Goal: Transaction & Acquisition: Purchase product/service

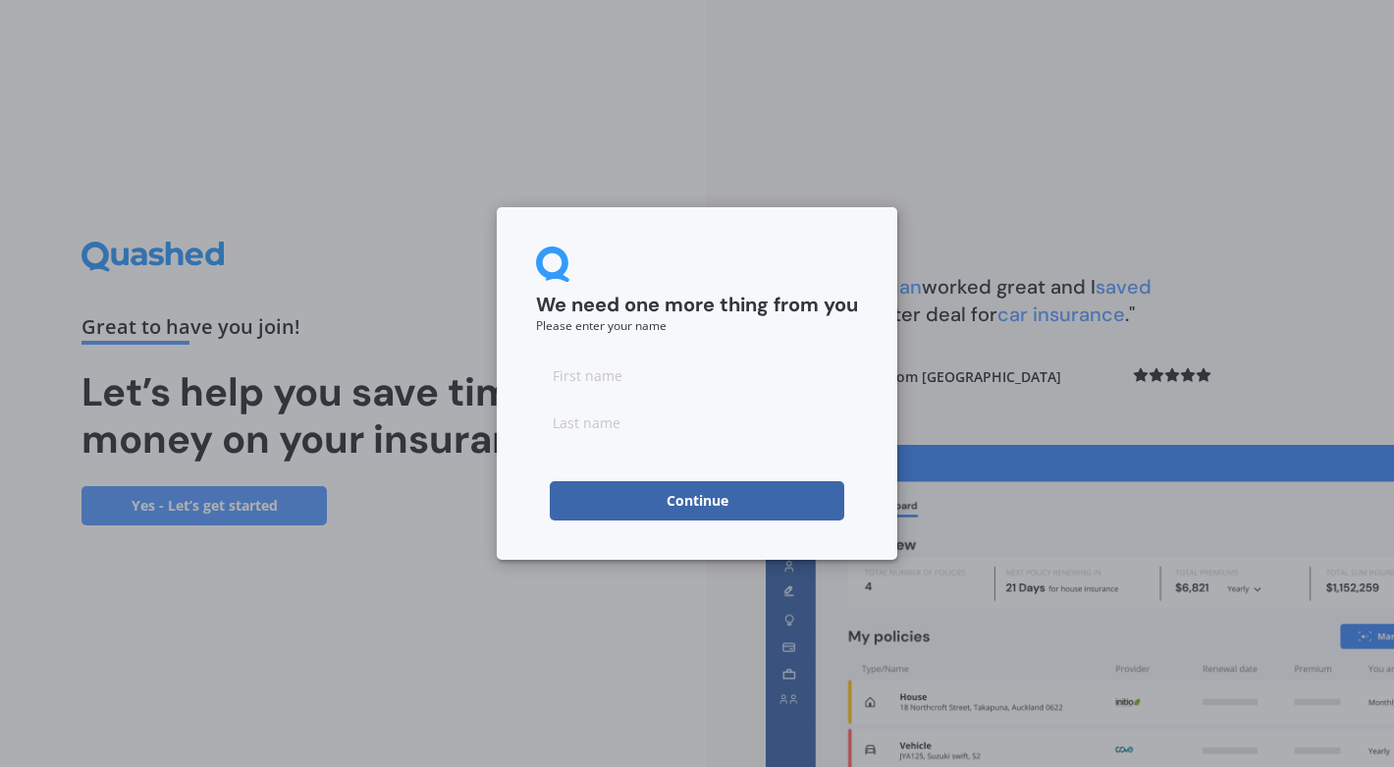
click at [635, 377] on input at bounding box center [697, 374] width 322 height 39
type input "[PERSON_NAME]"
type input "k"
click at [721, 503] on button "Continue" at bounding box center [697, 500] width 295 height 39
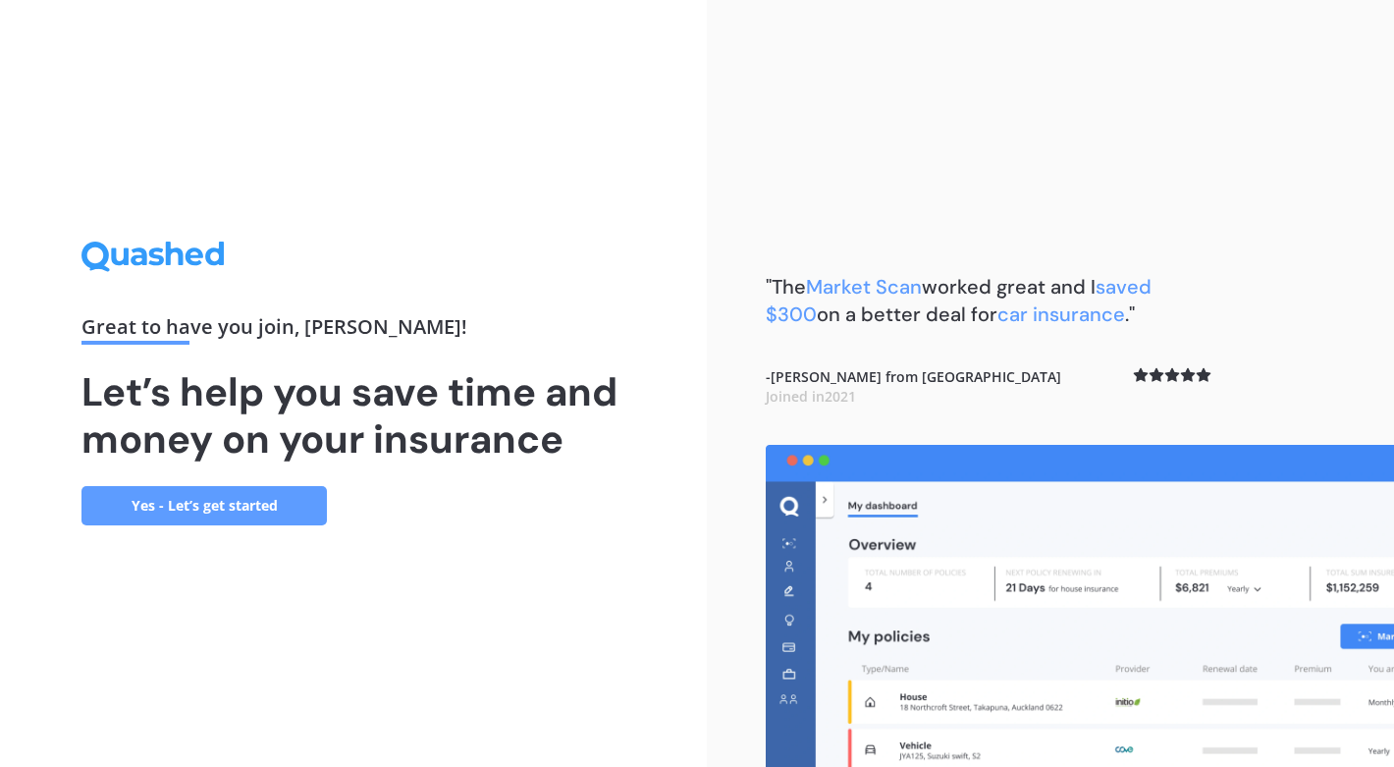
click at [195, 494] on link "Yes - Let’s get started" at bounding box center [203, 505] width 245 height 39
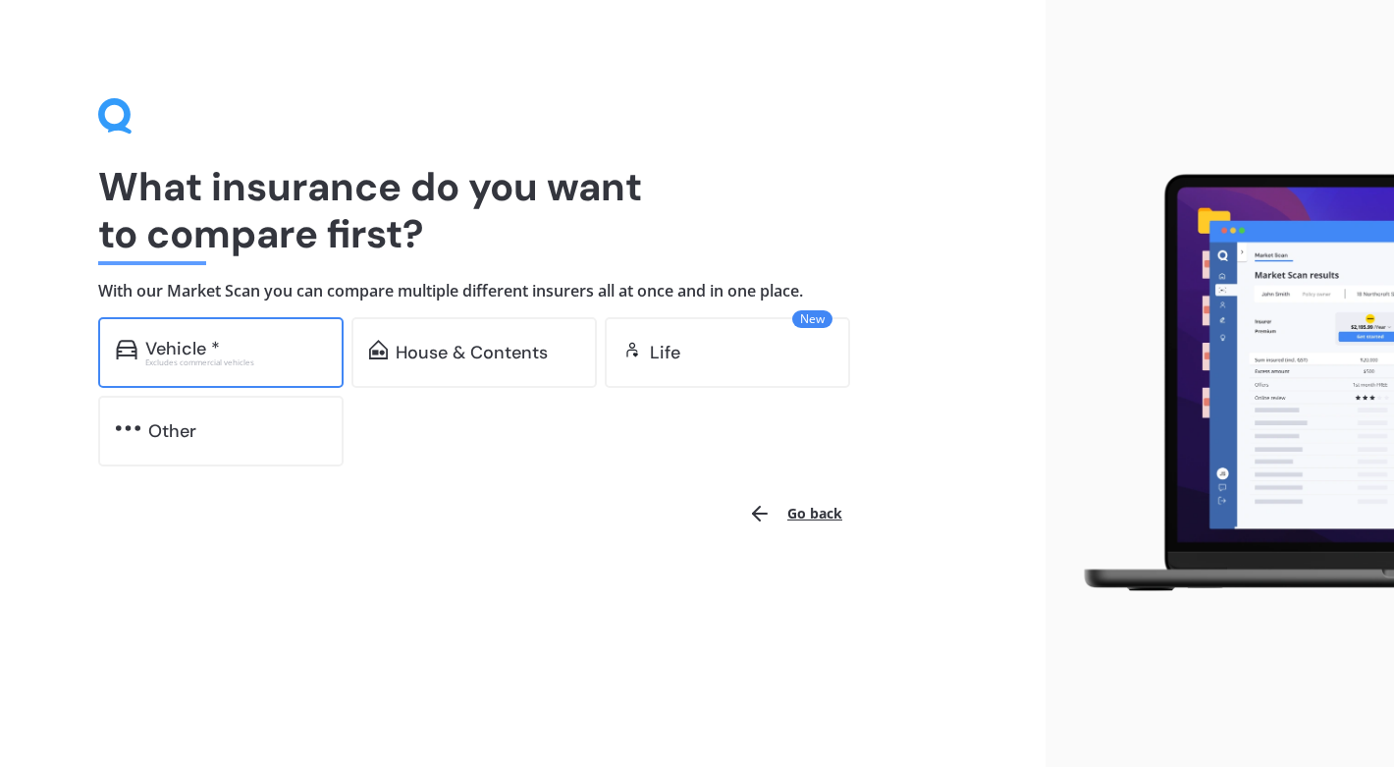
click at [277, 359] on div "Excludes commercial vehicles" at bounding box center [235, 362] width 181 height 8
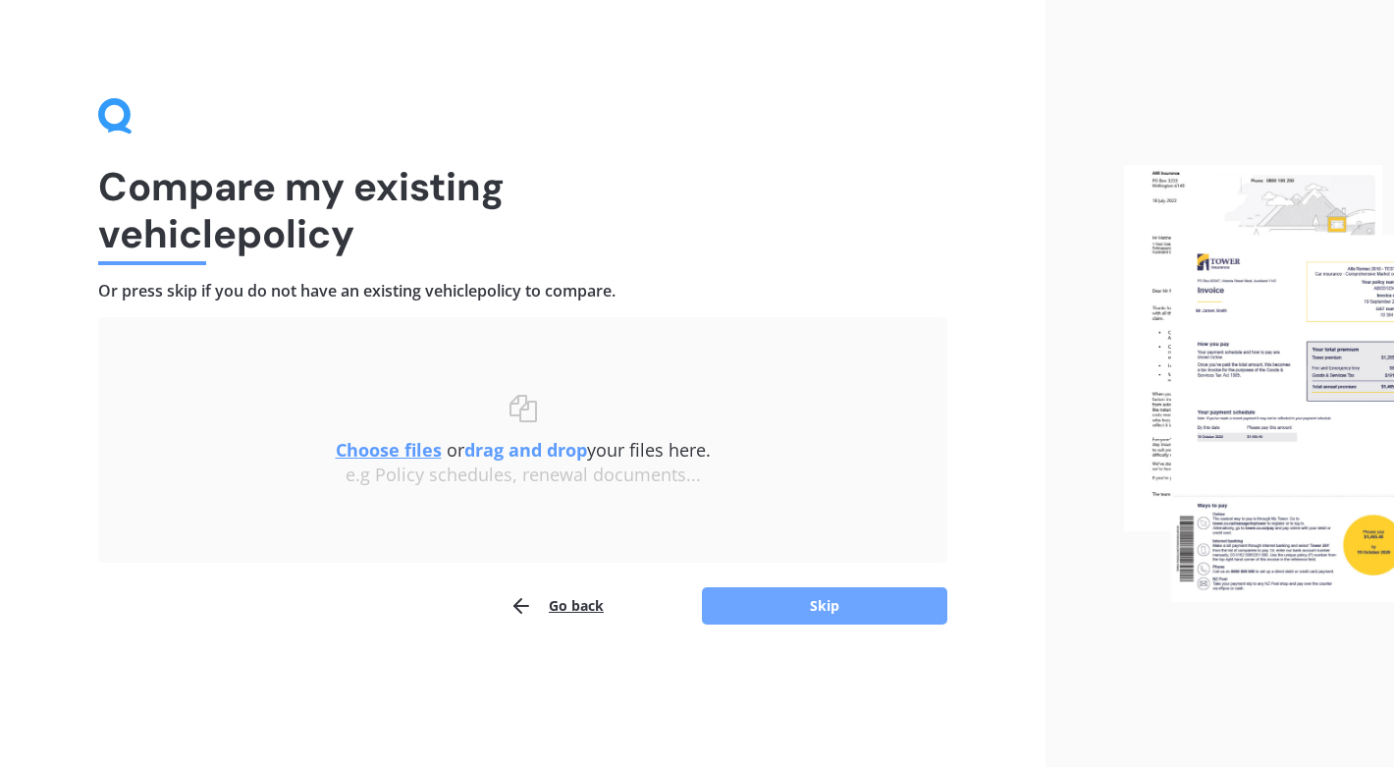
click at [848, 605] on button "Skip" at bounding box center [824, 605] width 245 height 37
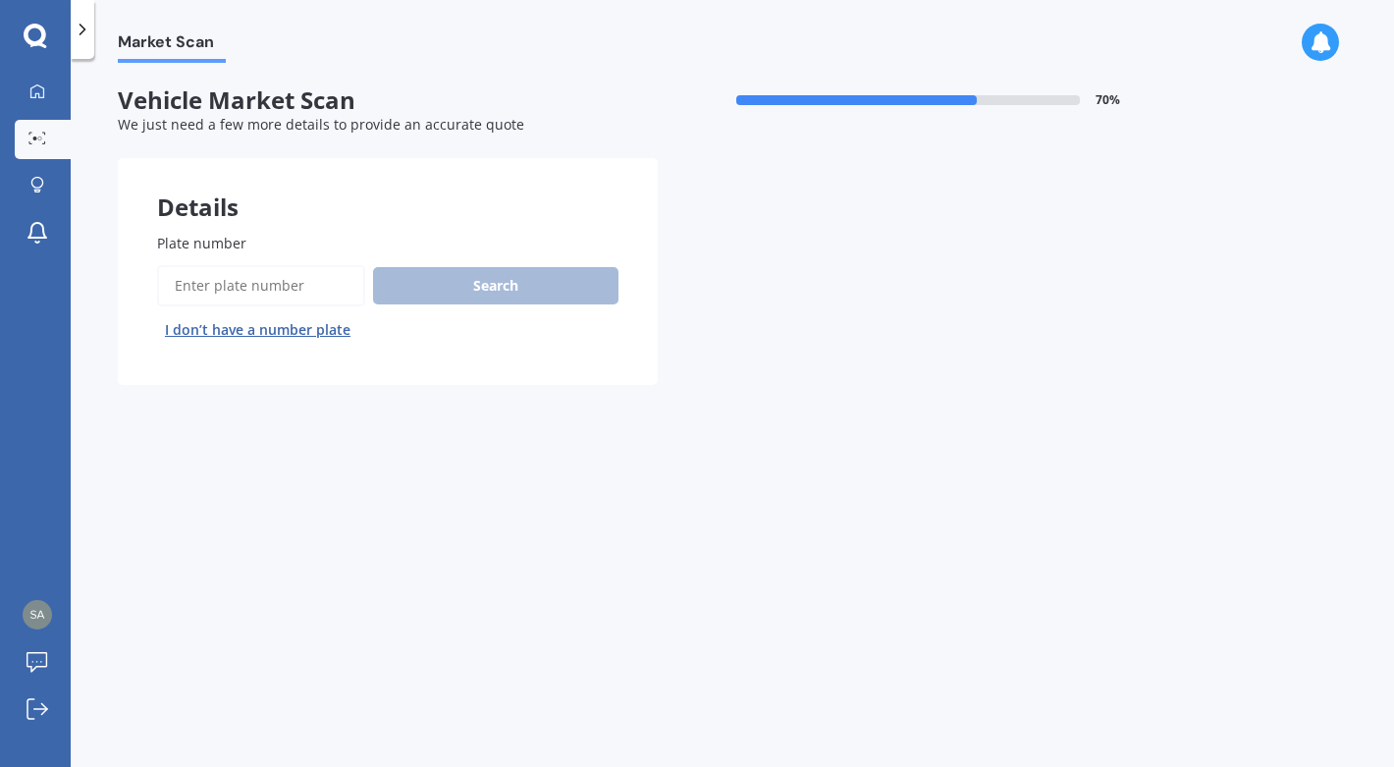
click at [312, 280] on input "Plate number" at bounding box center [261, 285] width 208 height 41
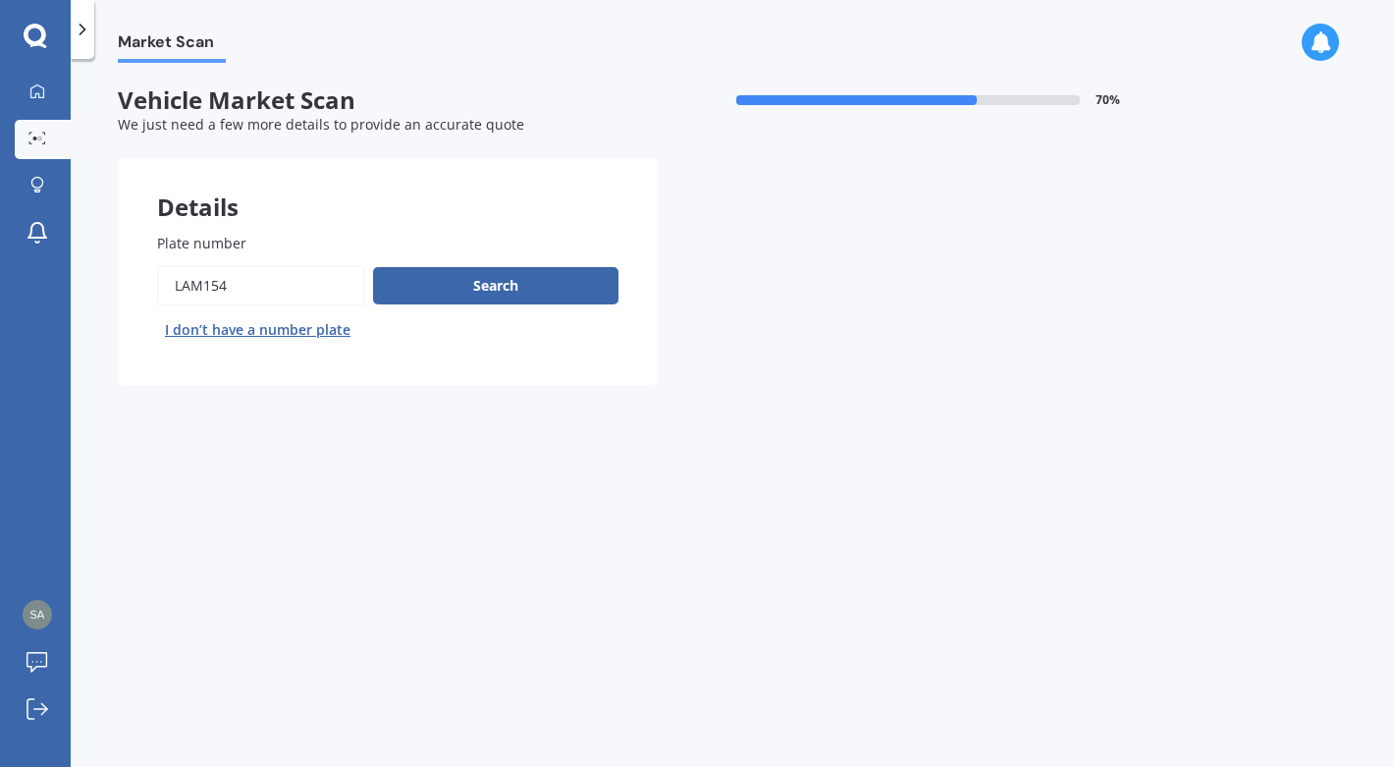
type input "lam154"
click at [0, 0] on button "Next" at bounding box center [0, 0] width 0 height 0
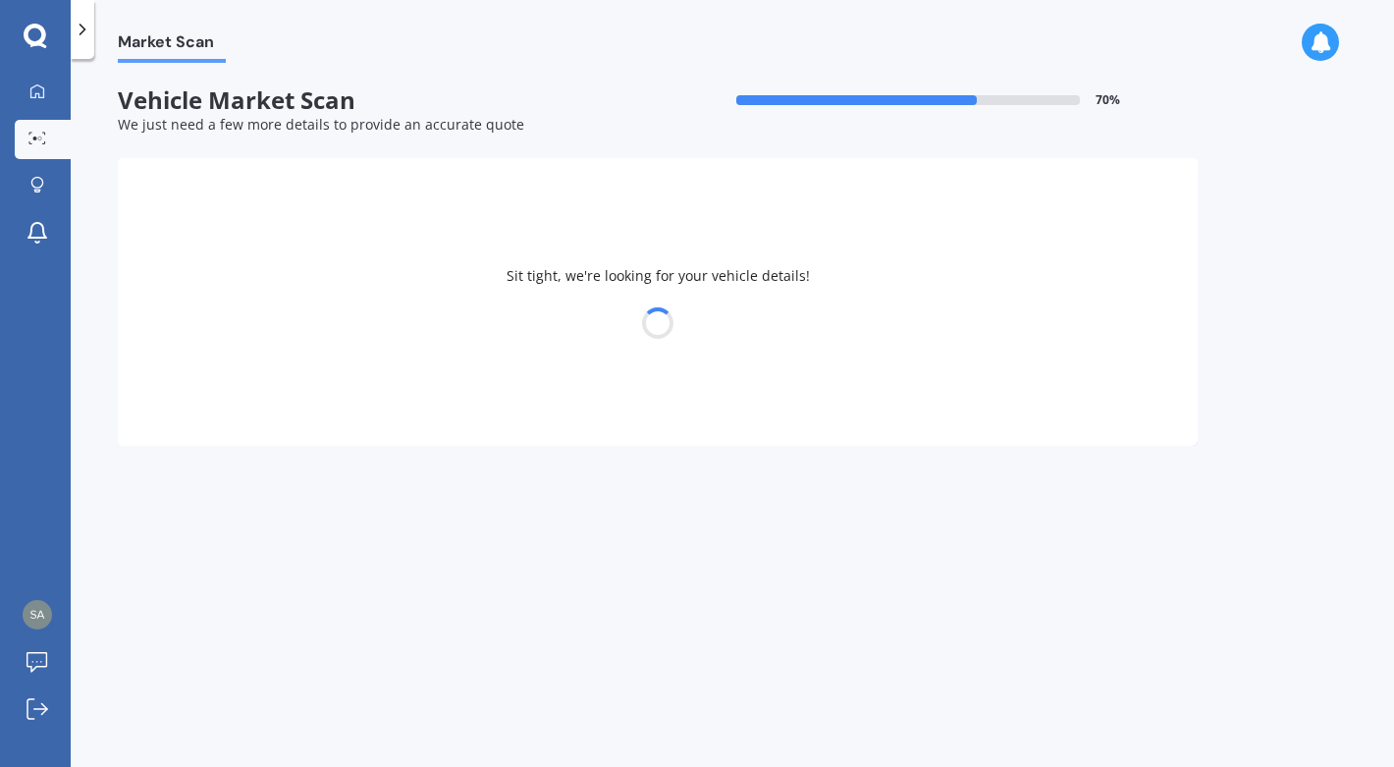
select select "MAZDA"
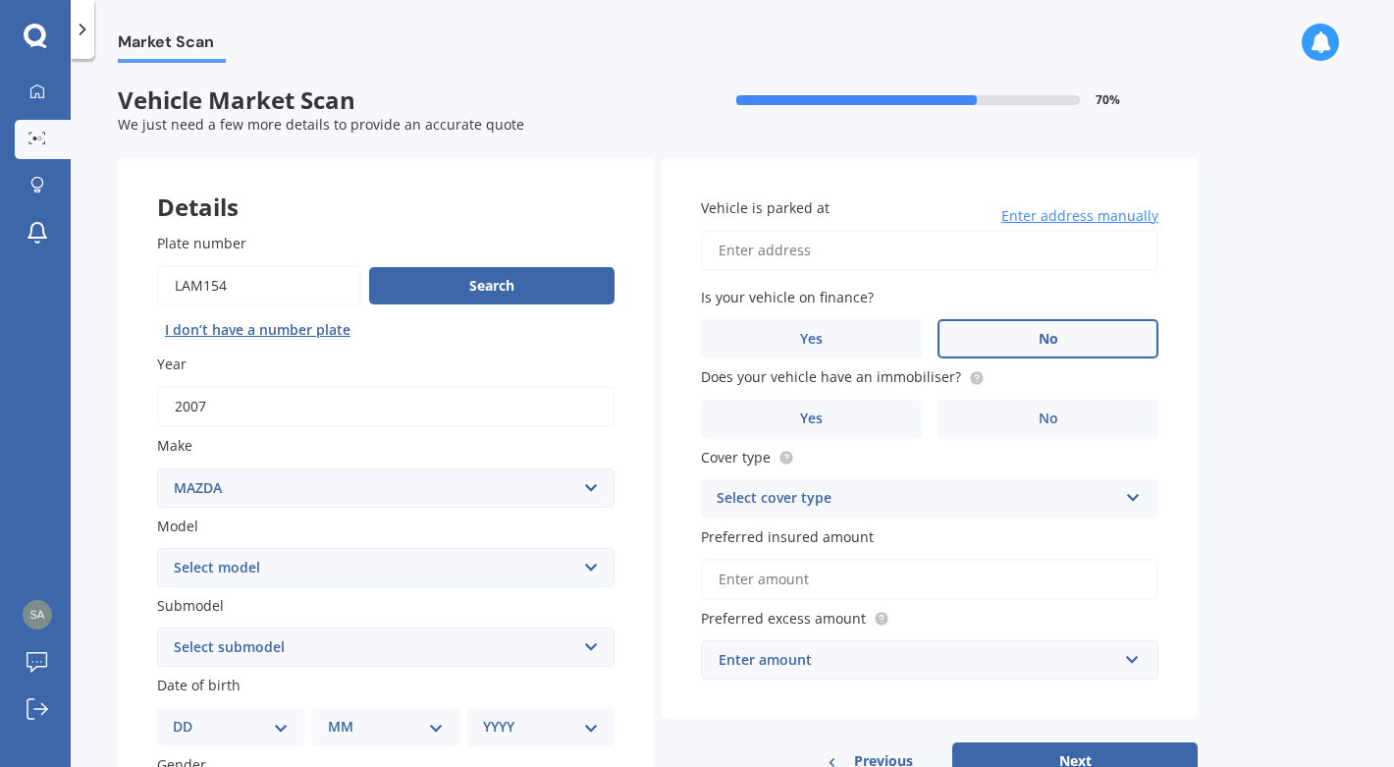
click at [1036, 338] on label "No" at bounding box center [1048, 338] width 221 height 39
click at [0, 0] on input "No" at bounding box center [0, 0] width 0 height 0
click at [926, 253] on input "Vehicle is parked at" at bounding box center [930, 250] width 458 height 41
type input "[STREET_ADDRESS][PERSON_NAME]"
click at [998, 408] on label "No" at bounding box center [1048, 419] width 221 height 39
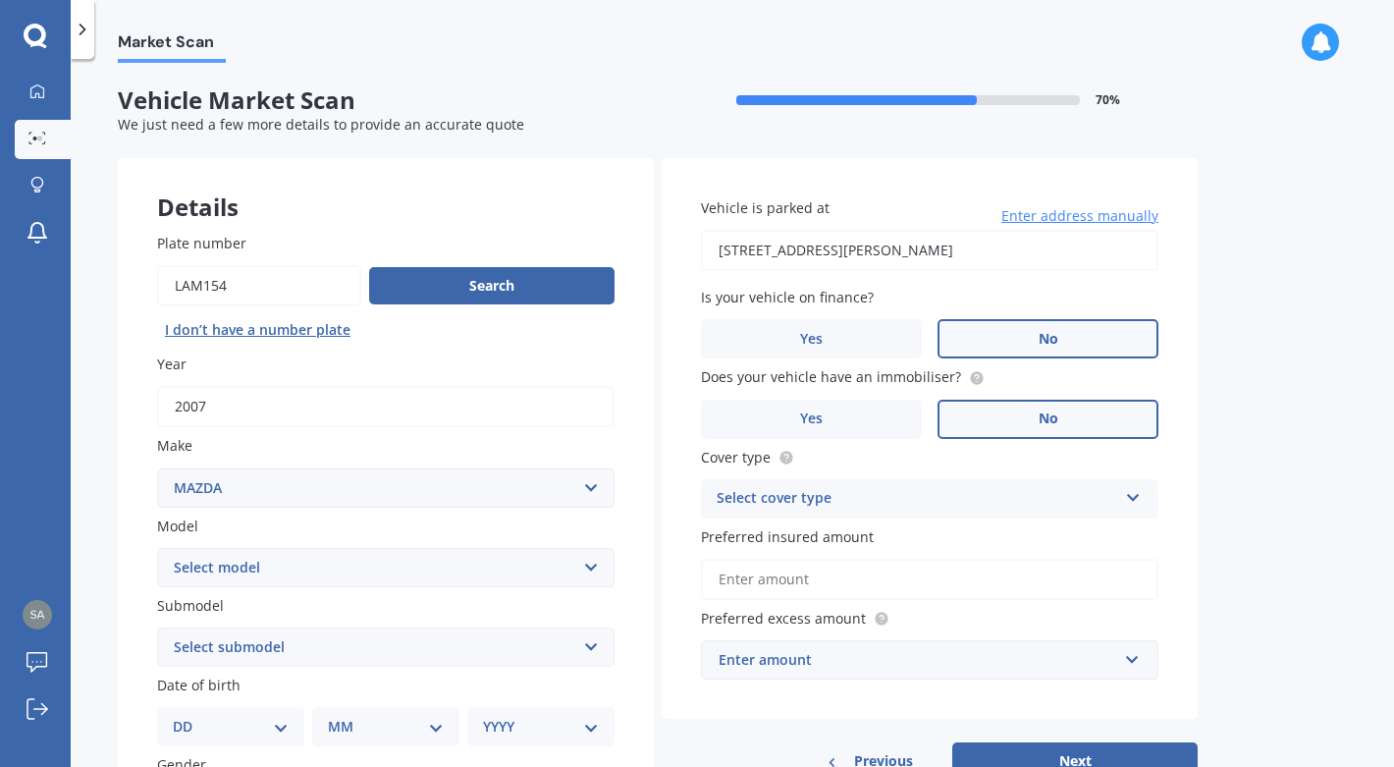
click at [0, 0] on input "No" at bounding box center [0, 0] width 0 height 0
click at [797, 426] on label "Yes" at bounding box center [811, 419] width 221 height 39
click at [0, 0] on input "Yes" at bounding box center [0, 0] width 0 height 0
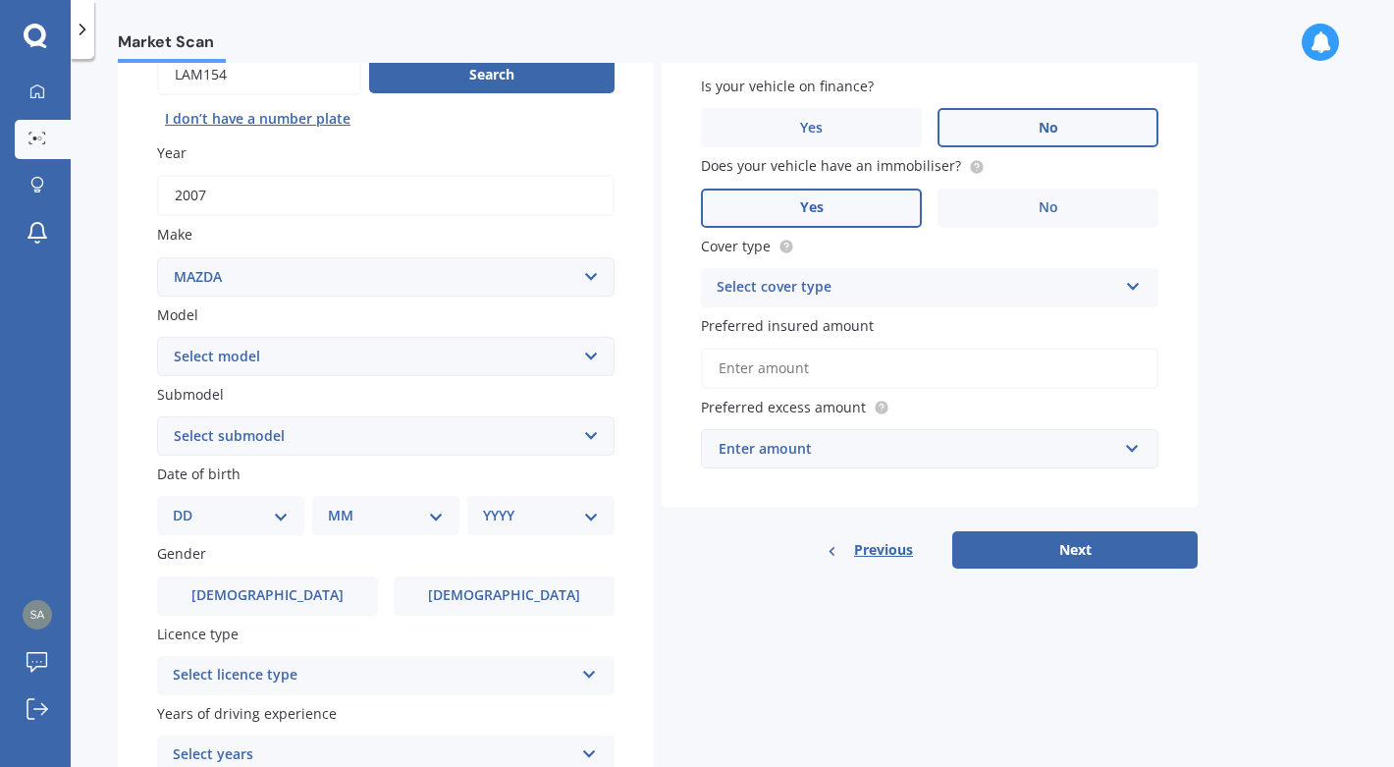
scroll to position [213, 0]
click at [1050, 284] on div "Select cover type" at bounding box center [917, 286] width 401 height 24
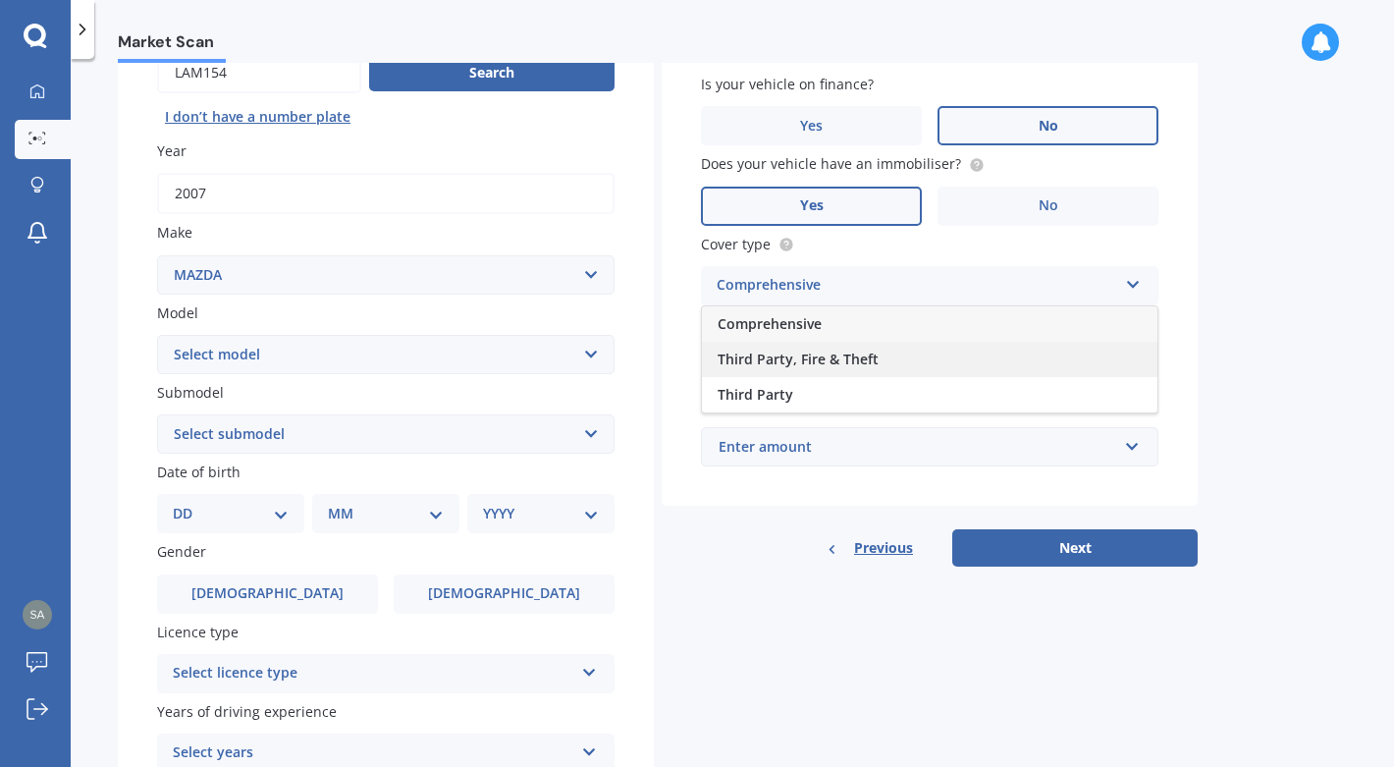
click at [965, 355] on div "Third Party, Fire & Theft" at bounding box center [930, 359] width 456 height 35
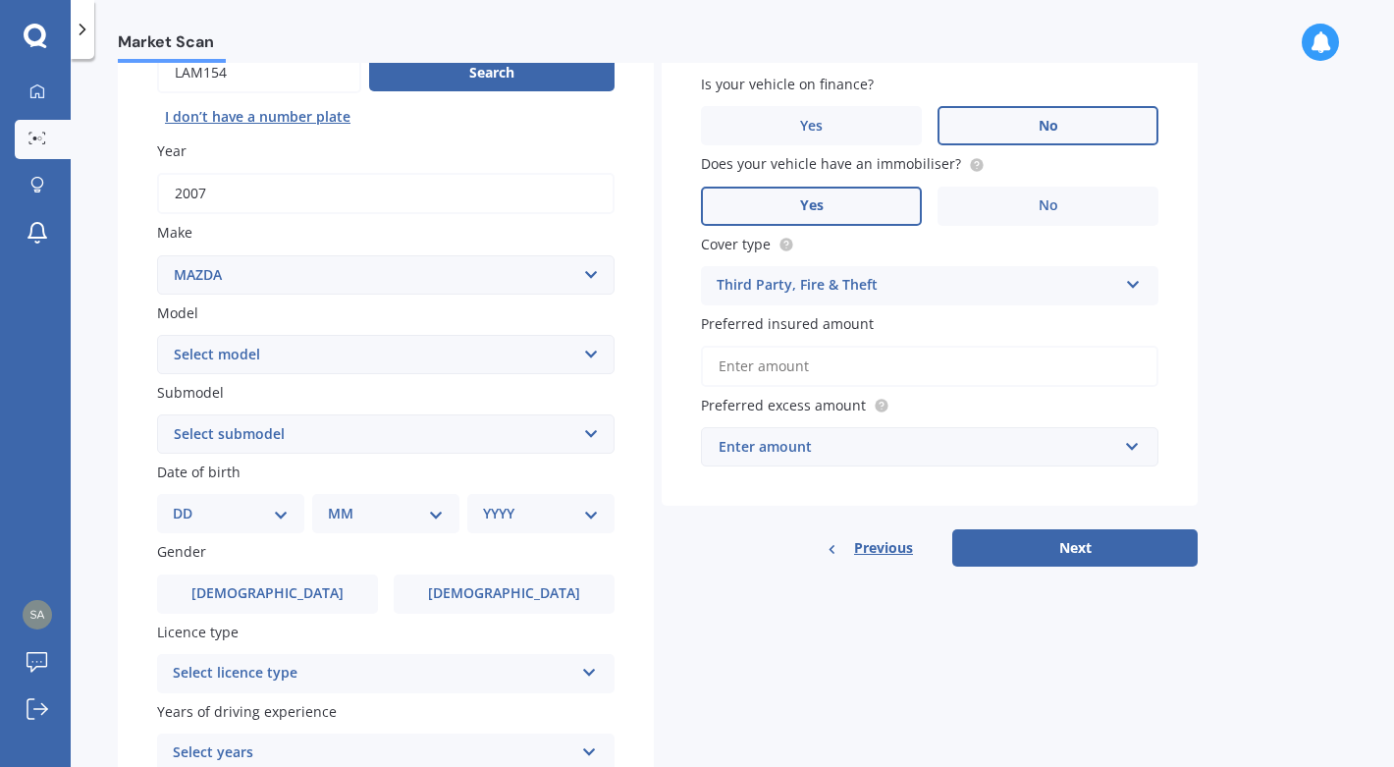
click at [895, 374] on input "Preferred insured amount" at bounding box center [930, 366] width 458 height 41
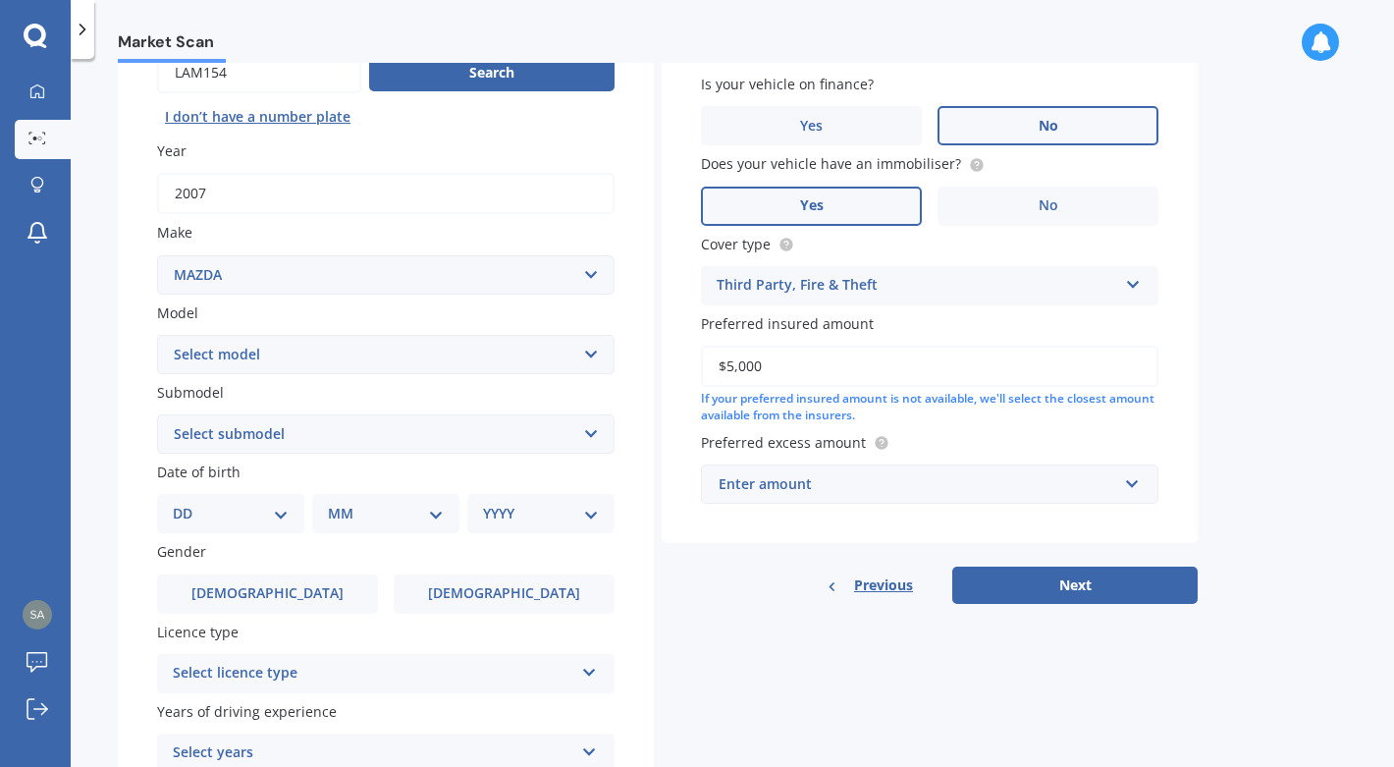
type input "$5,000"
click at [1140, 485] on input "text" at bounding box center [923, 483] width 440 height 37
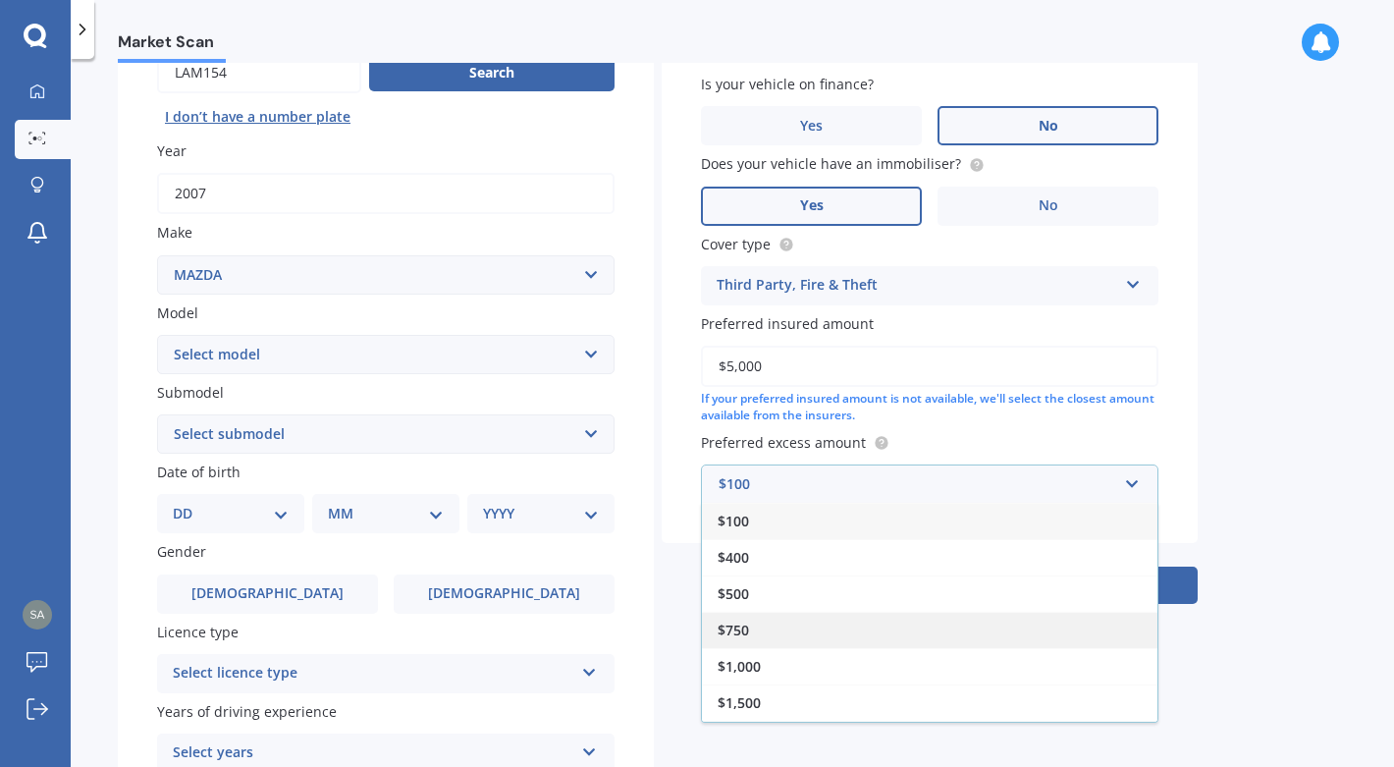
click at [816, 629] on div "$750" at bounding box center [930, 630] width 456 height 36
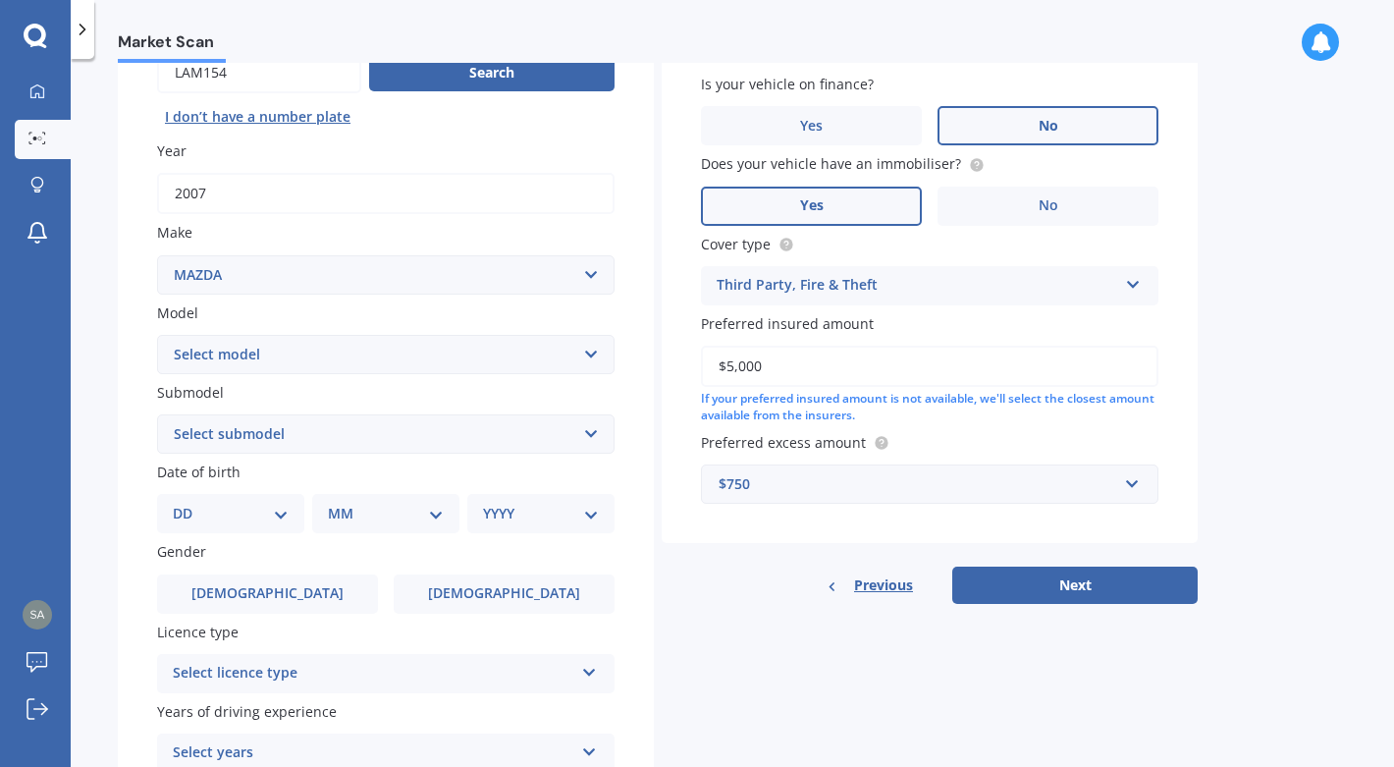
click at [676, 475] on div "Vehicle is parked at [STREET_ADDRESS] Enter address manually Is your vehicle on…" at bounding box center [930, 244] width 536 height 598
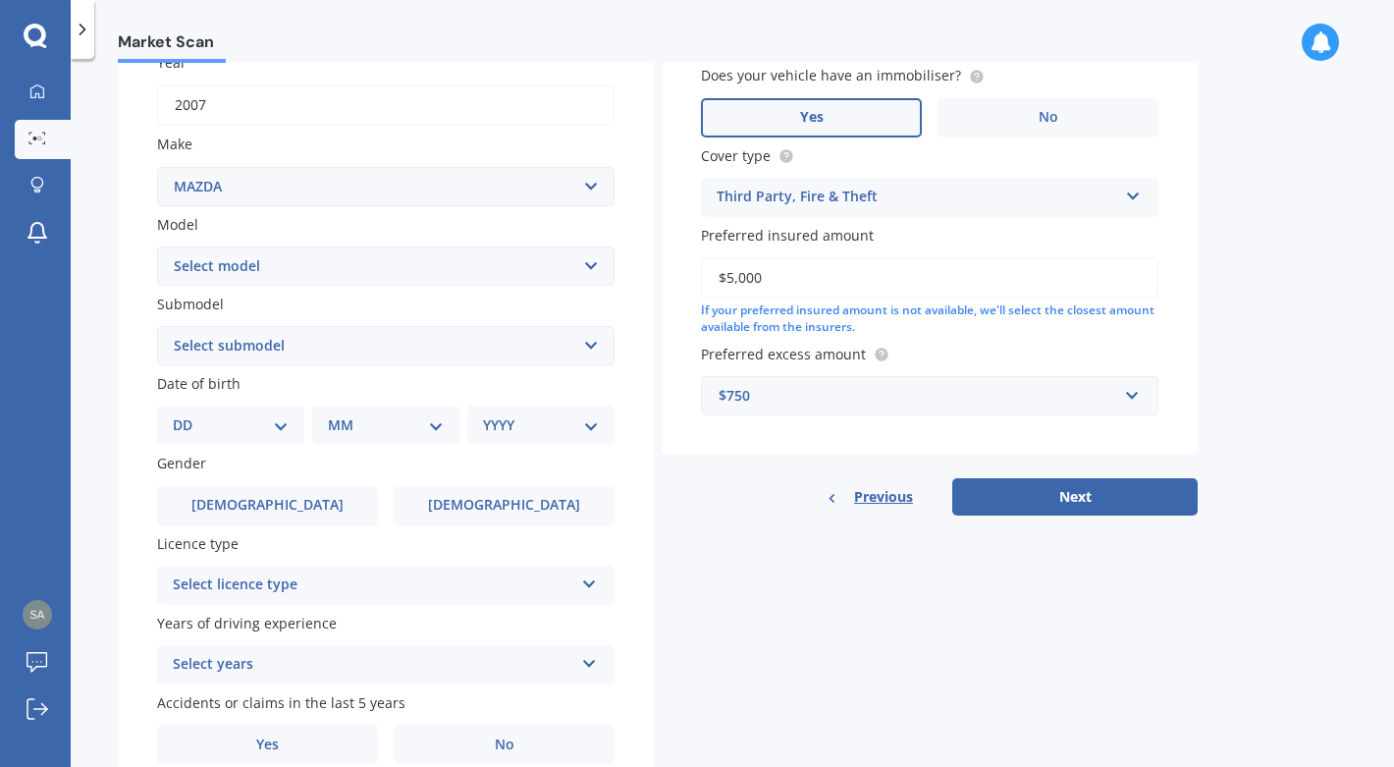
scroll to position [312, 0]
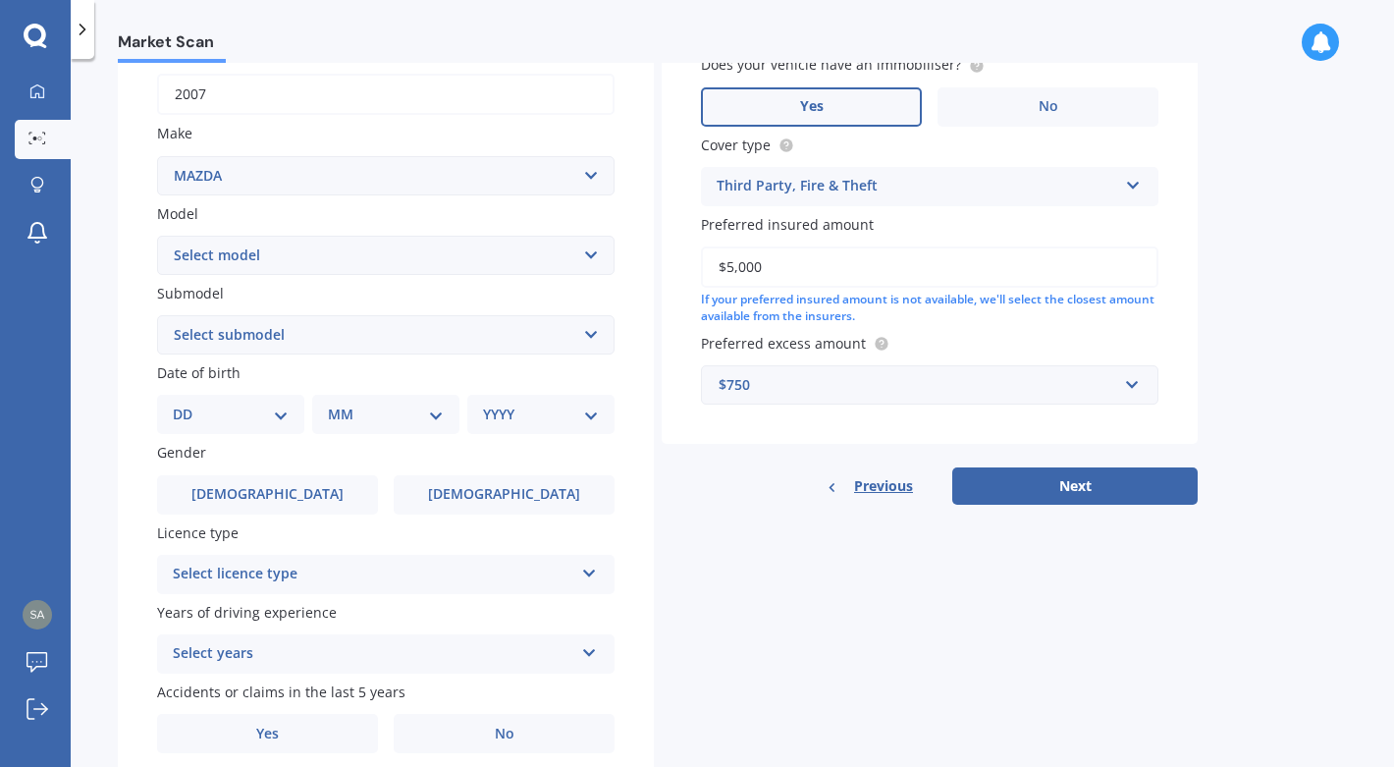
click at [511, 251] on select "Select model 121 2 3 323 323 / Familia 6 626 929 Atenza Autozam Axela AZ3 B2000…" at bounding box center [386, 255] width 458 height 39
select select "CX7"
click at [157, 237] on select "Select model 121 2 3 323 323 / Familia 6 626 929 Atenza Autozam Axela AZ3 B2000…" at bounding box center [386, 255] width 458 height 39
click at [312, 341] on select "Select submodel (All) non-turbo Turbo 2WD Turbo 4WD Wagon 5 Dr Auto" at bounding box center [386, 334] width 458 height 39
select select "WAGON 5 DR AUTO"
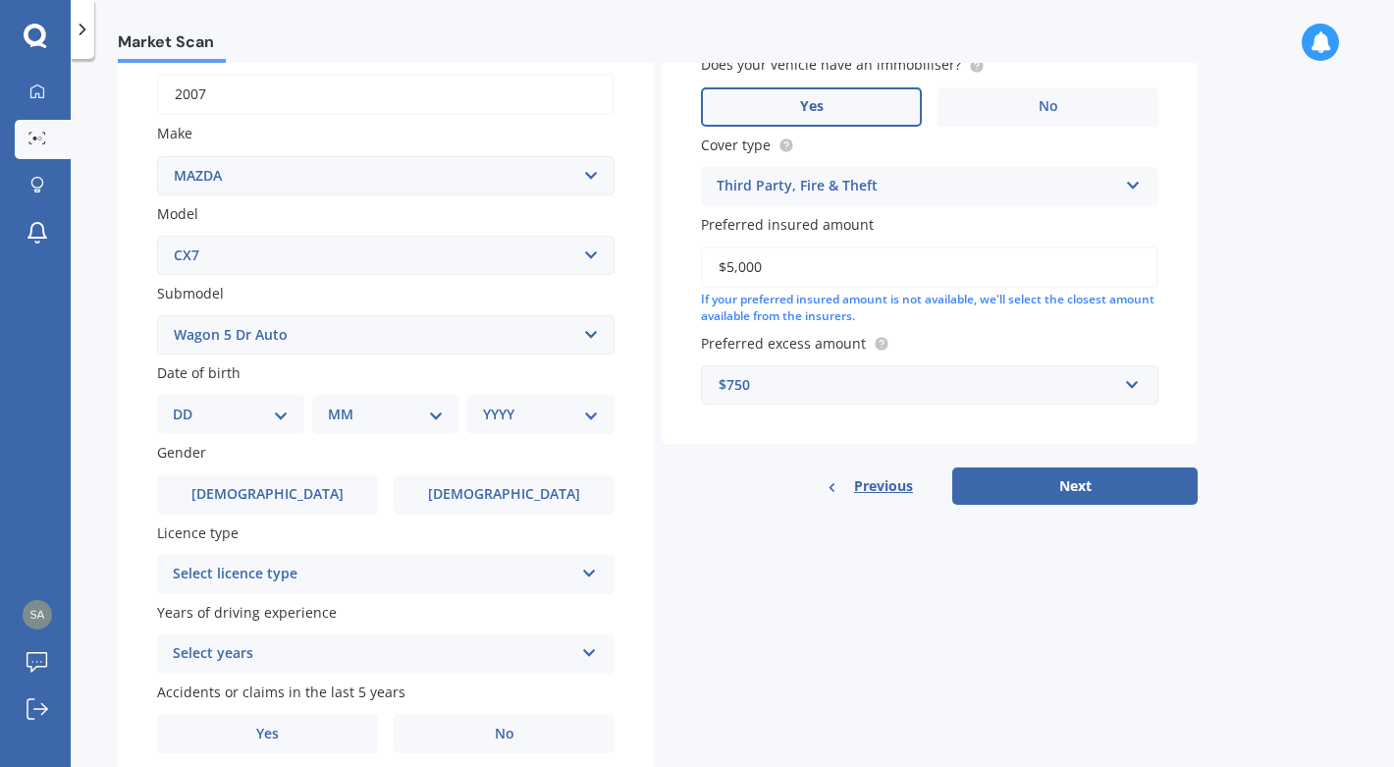
click at [157, 317] on select "Select submodel (All) non-turbo Turbo 2WD Turbo 4WD Wagon 5 Dr Auto" at bounding box center [386, 334] width 458 height 39
click at [266, 418] on select "DD 01 02 03 04 05 06 07 08 09 10 11 12 13 14 15 16 17 18 19 20 21 22 23 24 25 2…" at bounding box center [231, 415] width 116 height 22
select select "01"
click at [189, 406] on select "DD 01 02 03 04 05 06 07 08 09 10 11 12 13 14 15 16 17 18 19 20 21 22 23 24 25 2…" at bounding box center [231, 415] width 116 height 22
click at [372, 434] on div "MM 01 02 03 04 05 06 07 08 09 10 11 12" at bounding box center [385, 414] width 147 height 39
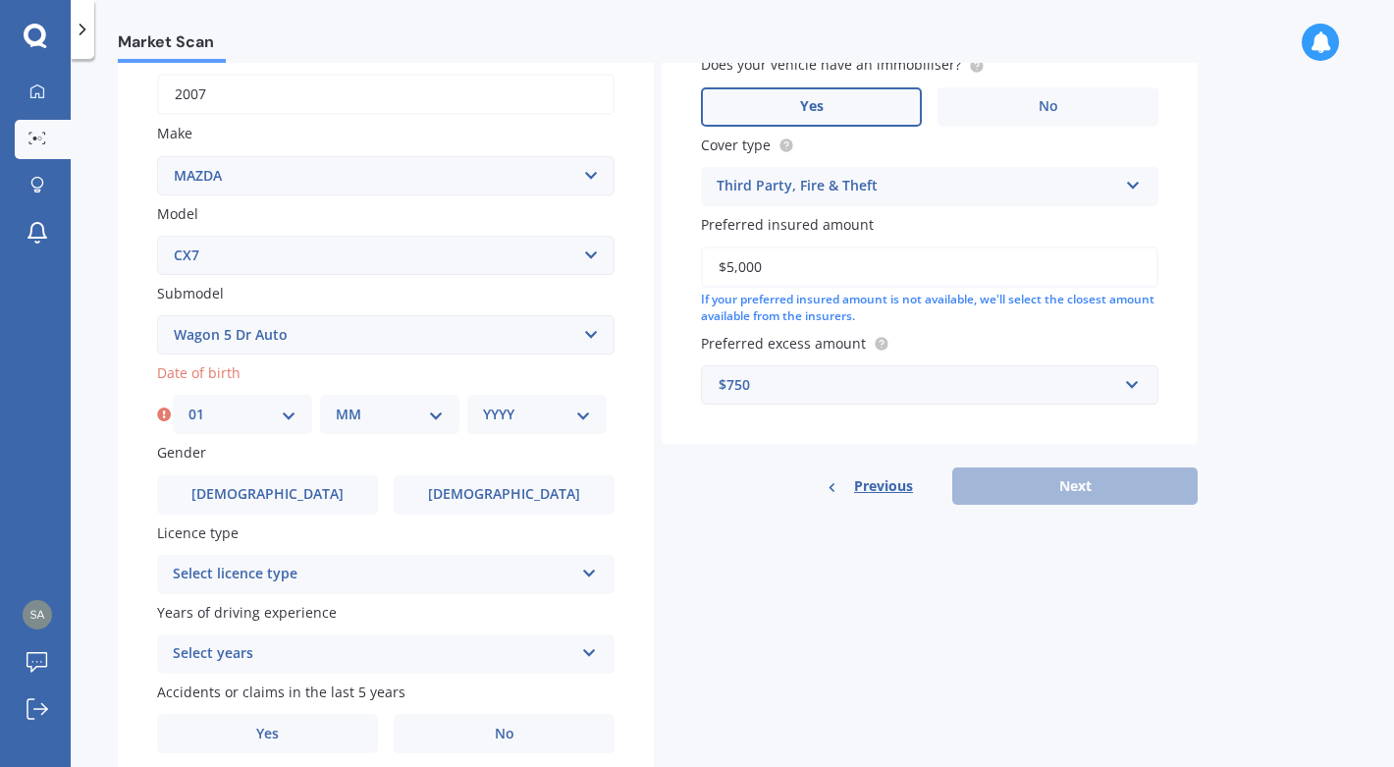
click at [381, 416] on select "MM 01 02 03 04 05 06 07 08 09 10 11 12" at bounding box center [390, 415] width 108 height 22
select select "09"
click at [336, 406] on select "MM 01 02 03 04 05 06 07 08 09 10 11 12" at bounding box center [390, 415] width 108 height 22
click at [526, 419] on select "YYYY 2025 2024 2023 2022 2021 2020 2019 2018 2017 2016 2015 2014 2013 2012 2011…" at bounding box center [537, 415] width 108 height 22
select select "1993"
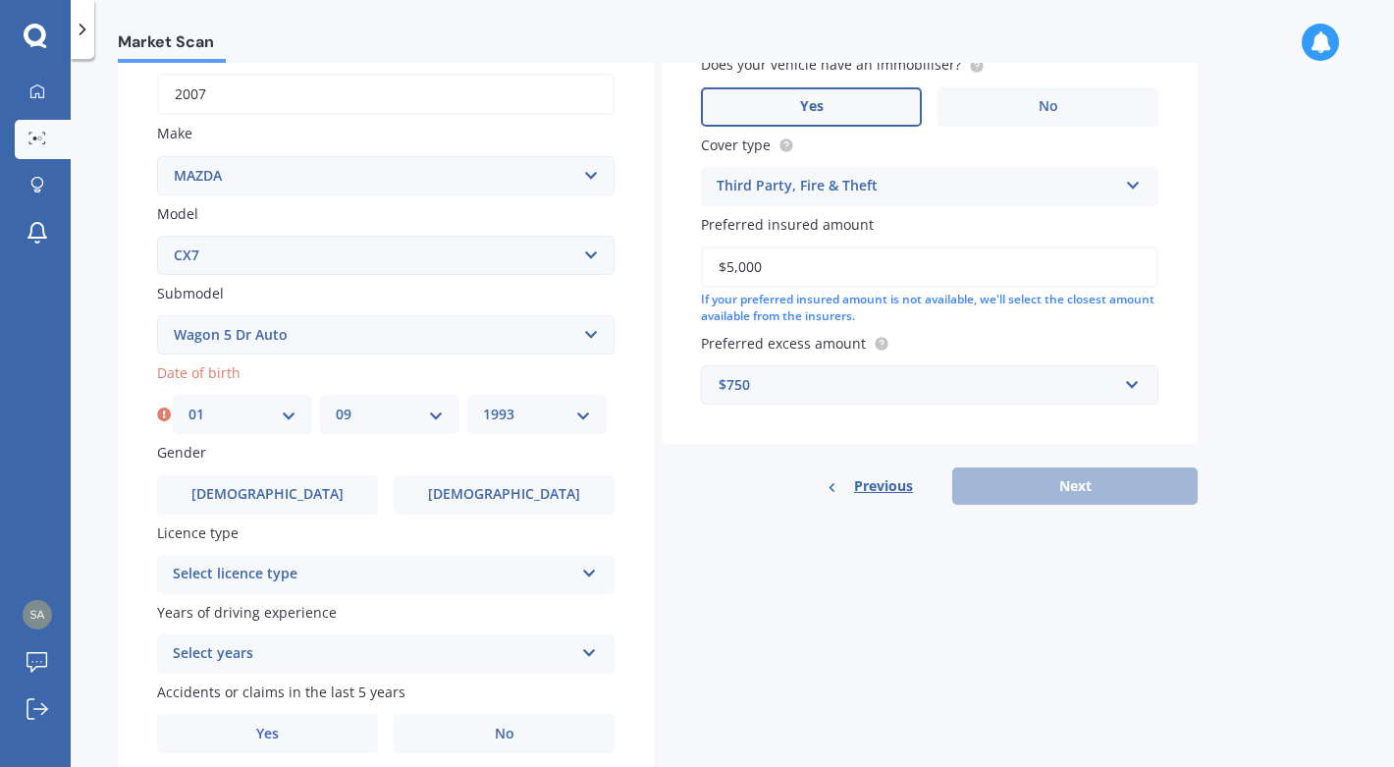
click at [483, 406] on select "YYYY 2025 2024 2023 2022 2021 2020 2019 2018 2017 2016 2015 2014 2013 2012 2011…" at bounding box center [537, 415] width 108 height 22
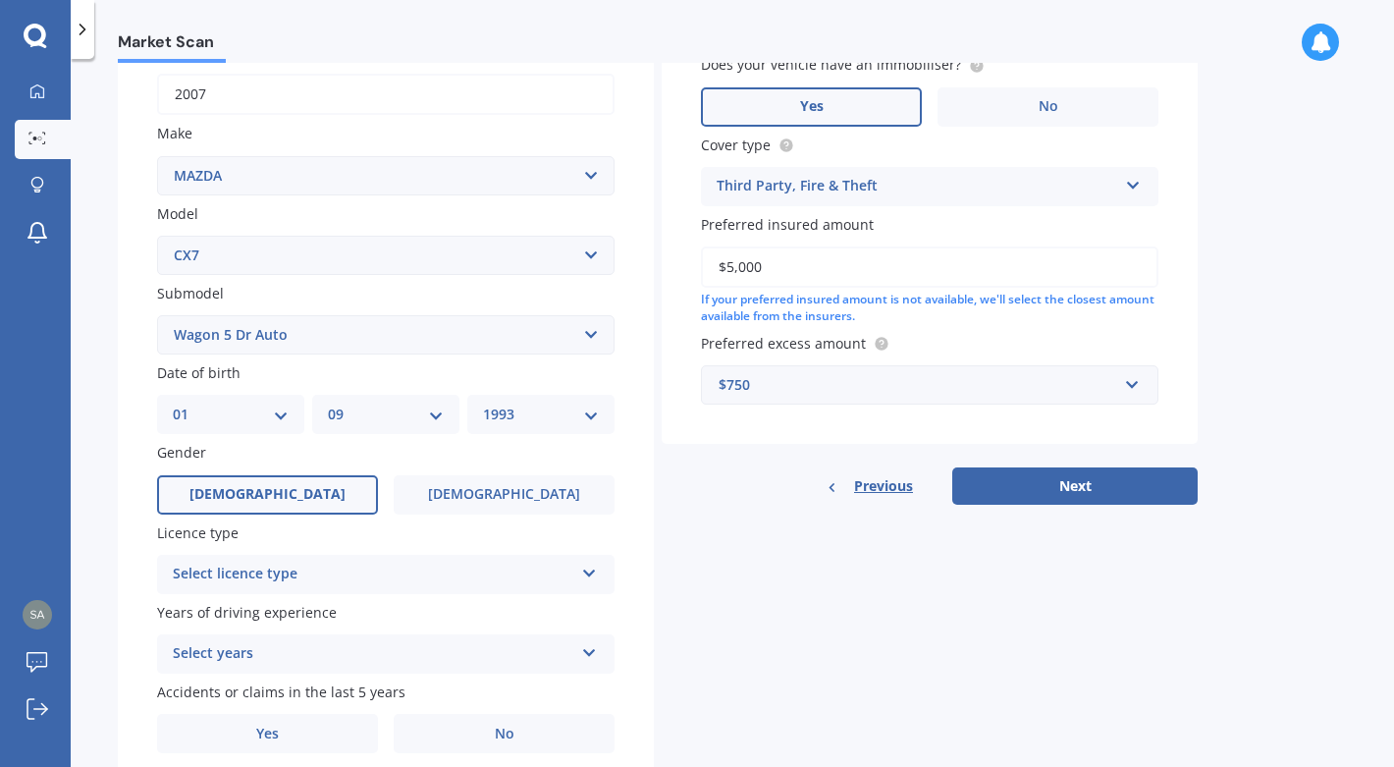
click at [270, 493] on span "[DEMOGRAPHIC_DATA]" at bounding box center [267, 494] width 156 height 17
click at [0, 0] on input "[DEMOGRAPHIC_DATA]" at bounding box center [0, 0] width 0 height 0
click at [284, 565] on div "Select licence type NZ Full NZ Restricted NZ Learners [GEOGRAPHIC_DATA] [GEOGRA…" at bounding box center [386, 574] width 458 height 39
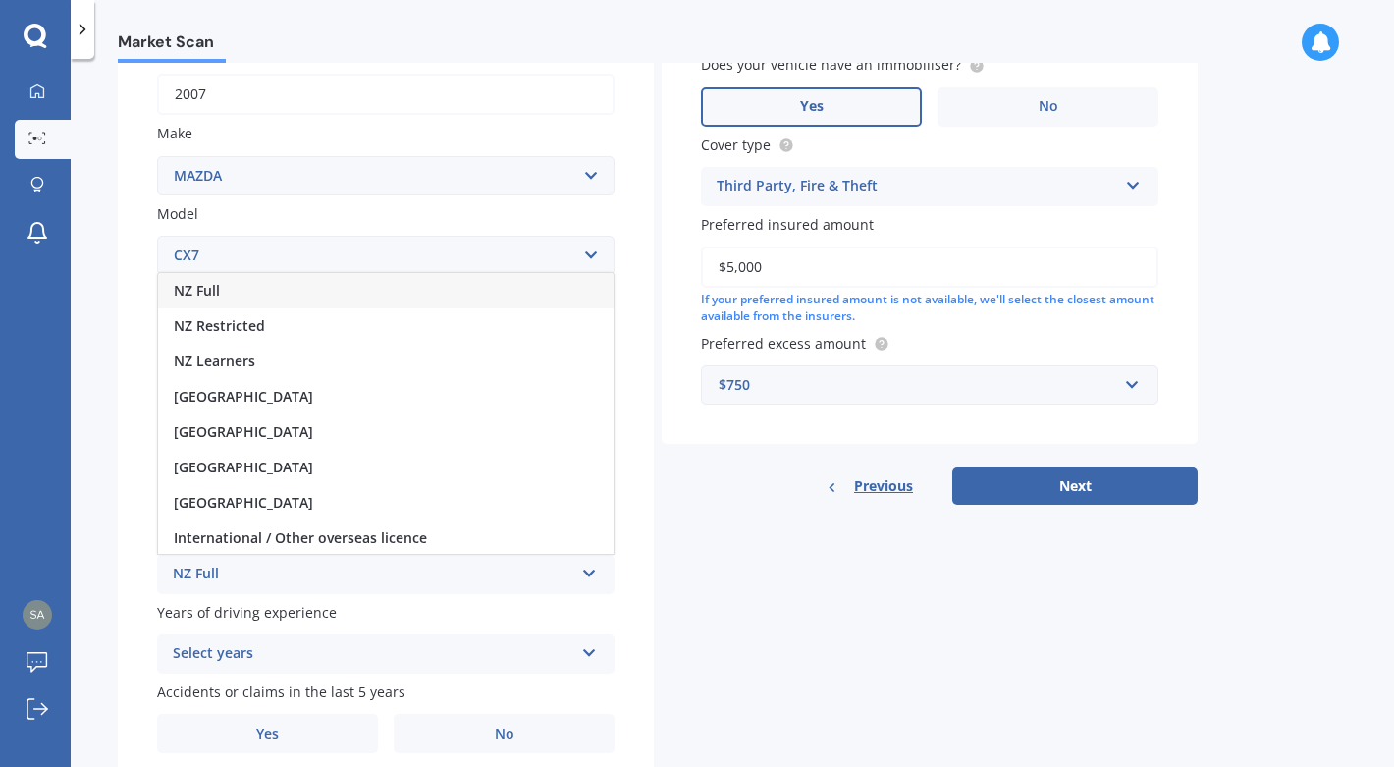
click at [293, 300] on div "NZ Full" at bounding box center [386, 290] width 456 height 35
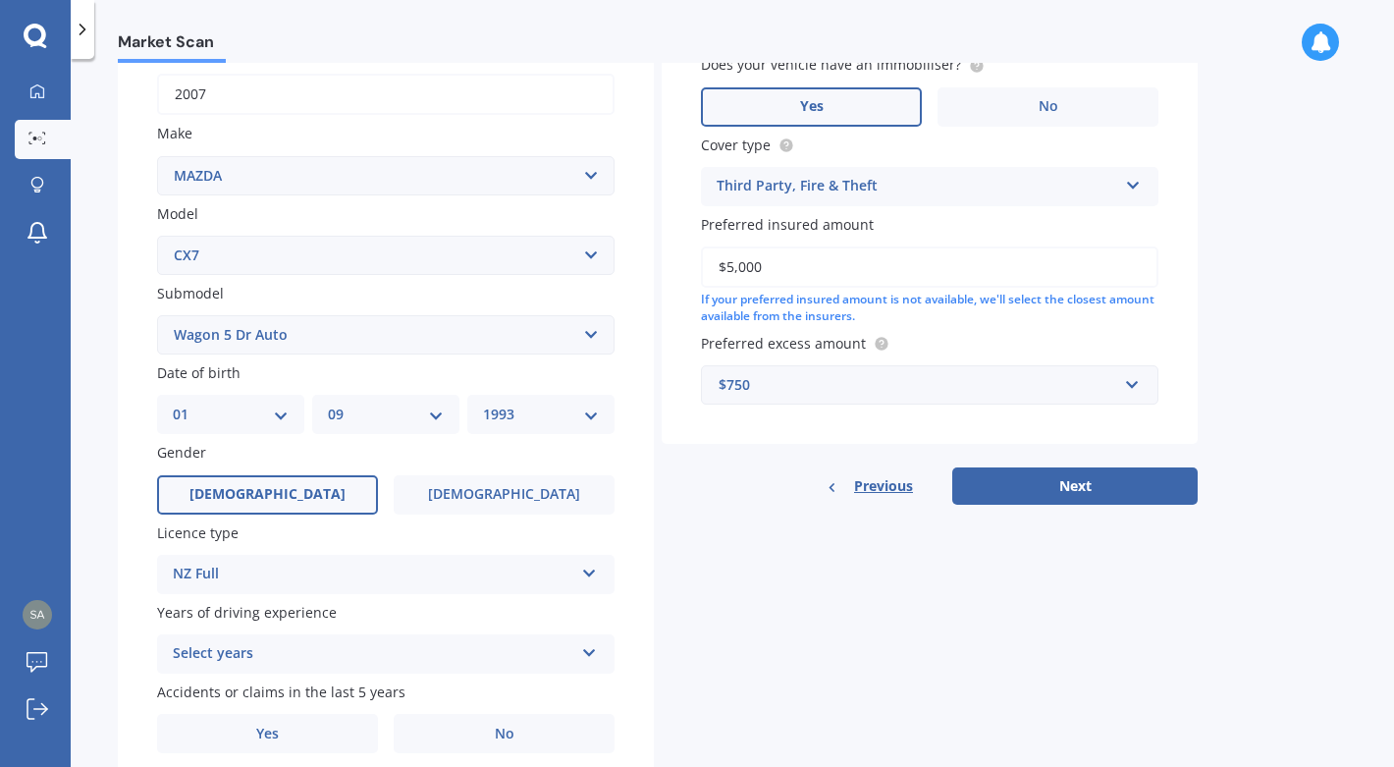
click at [223, 674] on div "Select years 5 or more years 4 years 3 years 2 years 1 year" at bounding box center [386, 653] width 458 height 39
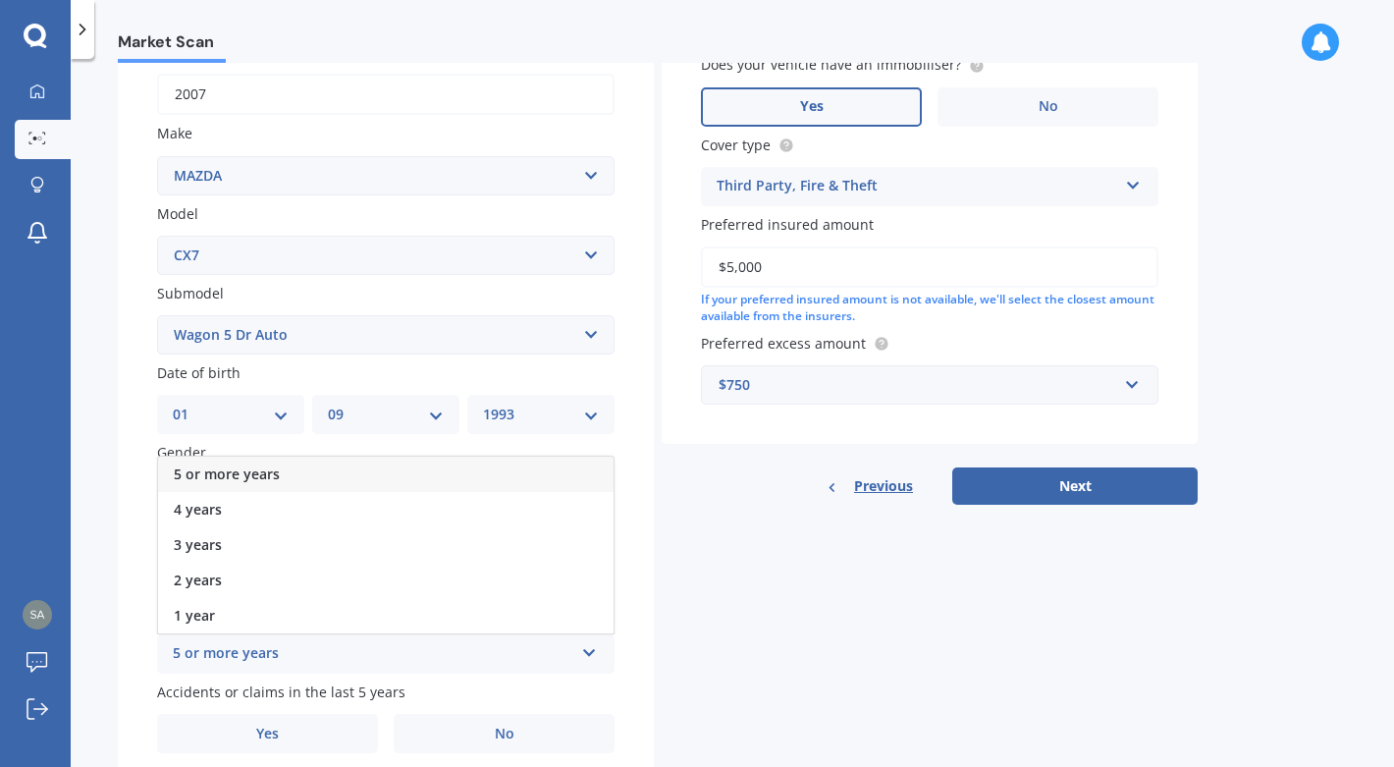
click at [260, 483] on span "5 or more years" at bounding box center [227, 473] width 106 height 19
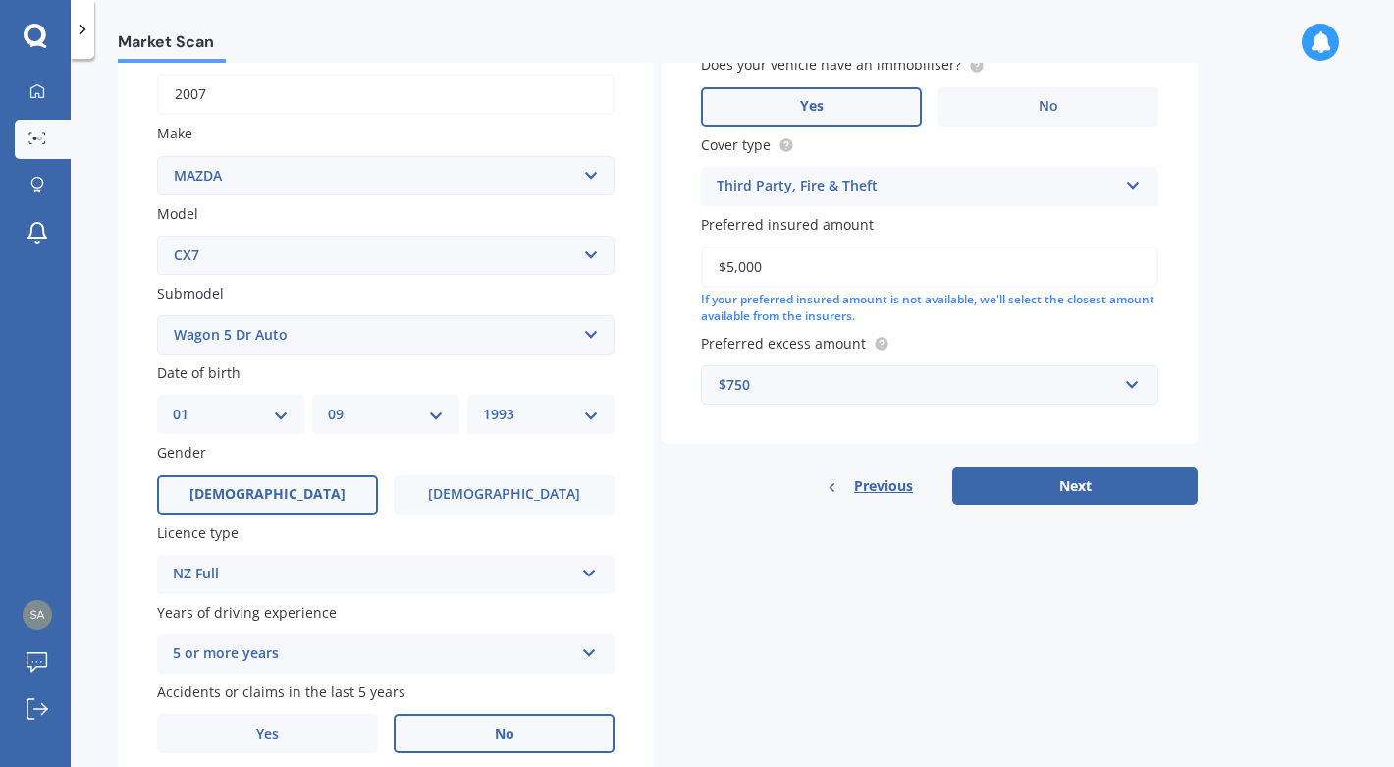
click at [452, 728] on label "No" at bounding box center [504, 733] width 221 height 39
click at [0, 0] on input "No" at bounding box center [0, 0] width 0 height 0
click at [643, 643] on div "Plate number Search I don’t have a number plate Year [DATE] Make Select make AC…" at bounding box center [386, 337] width 536 height 912
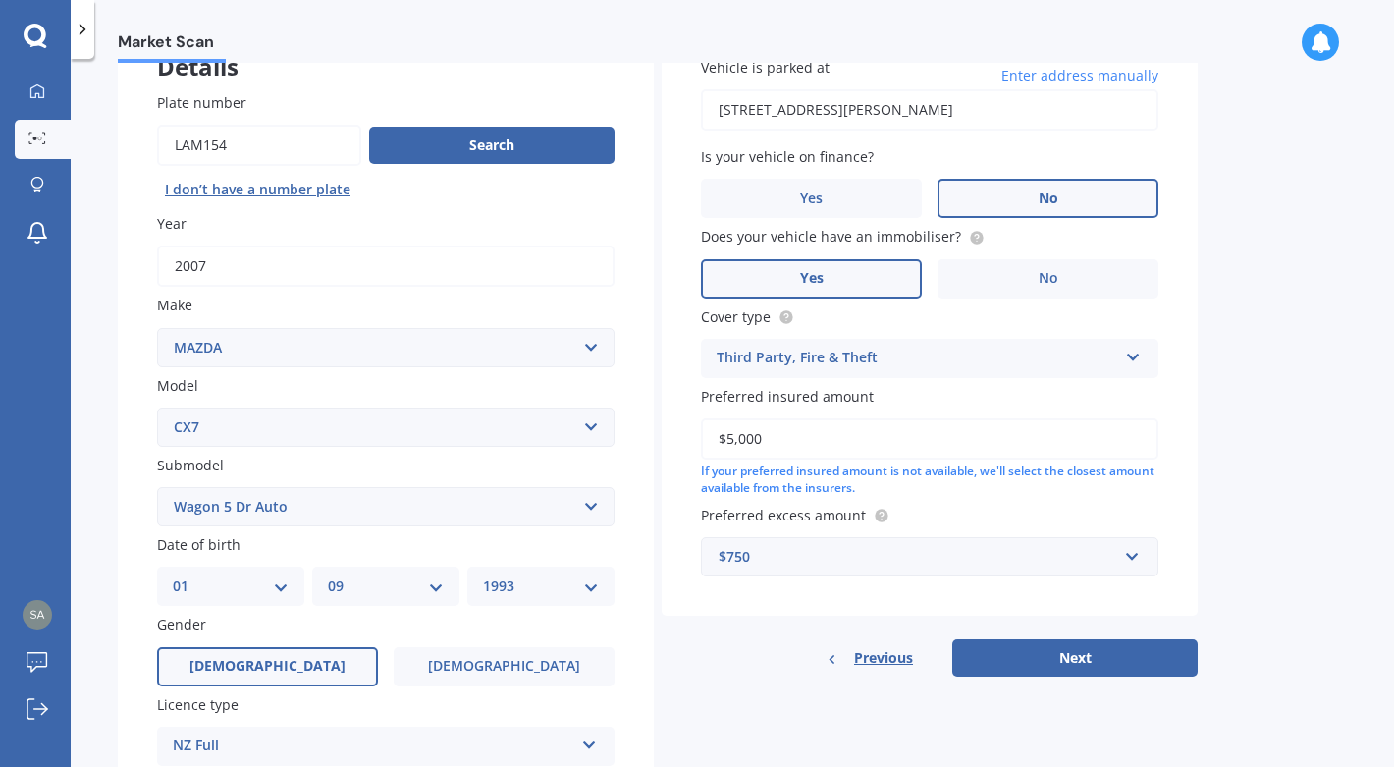
scroll to position [141, 0]
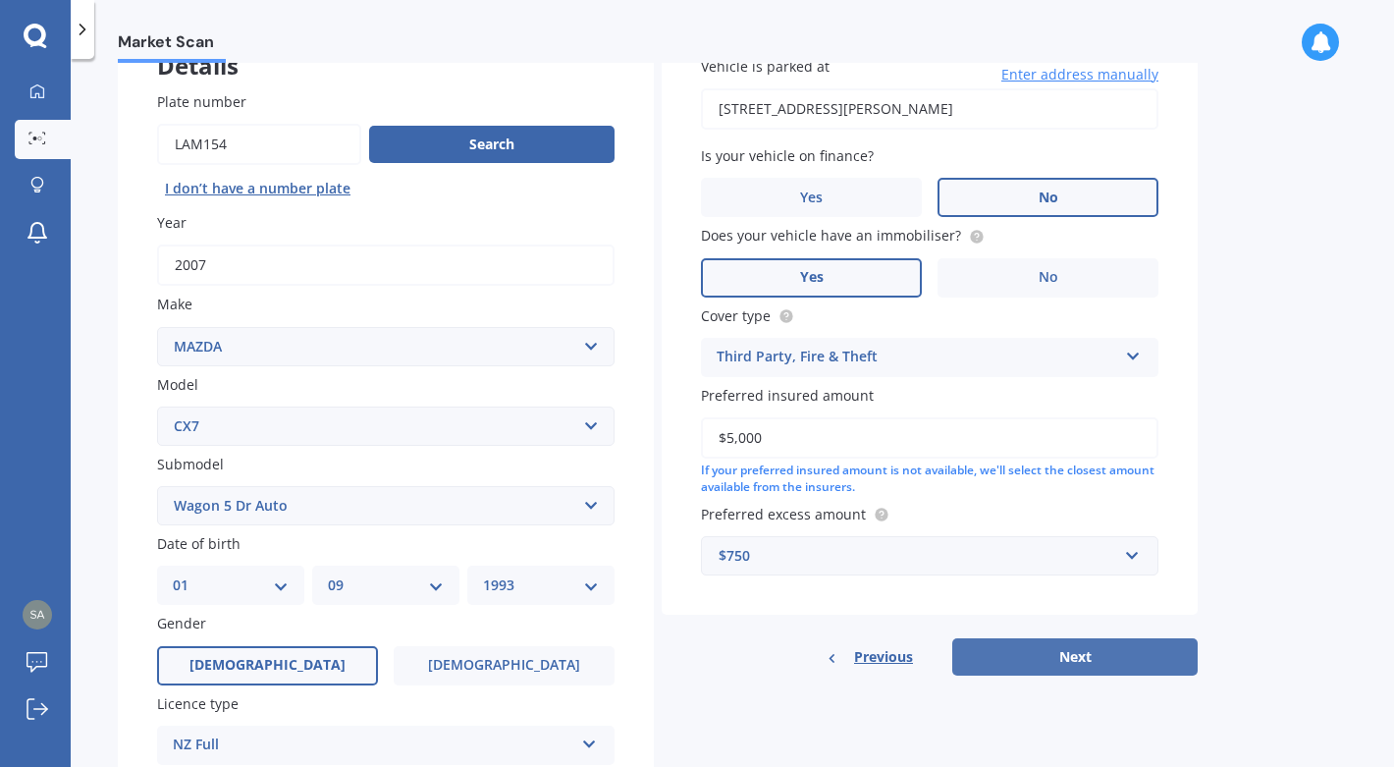
click at [1097, 653] on button "Next" at bounding box center [1074, 656] width 245 height 37
select select "01"
select select "09"
select select "1993"
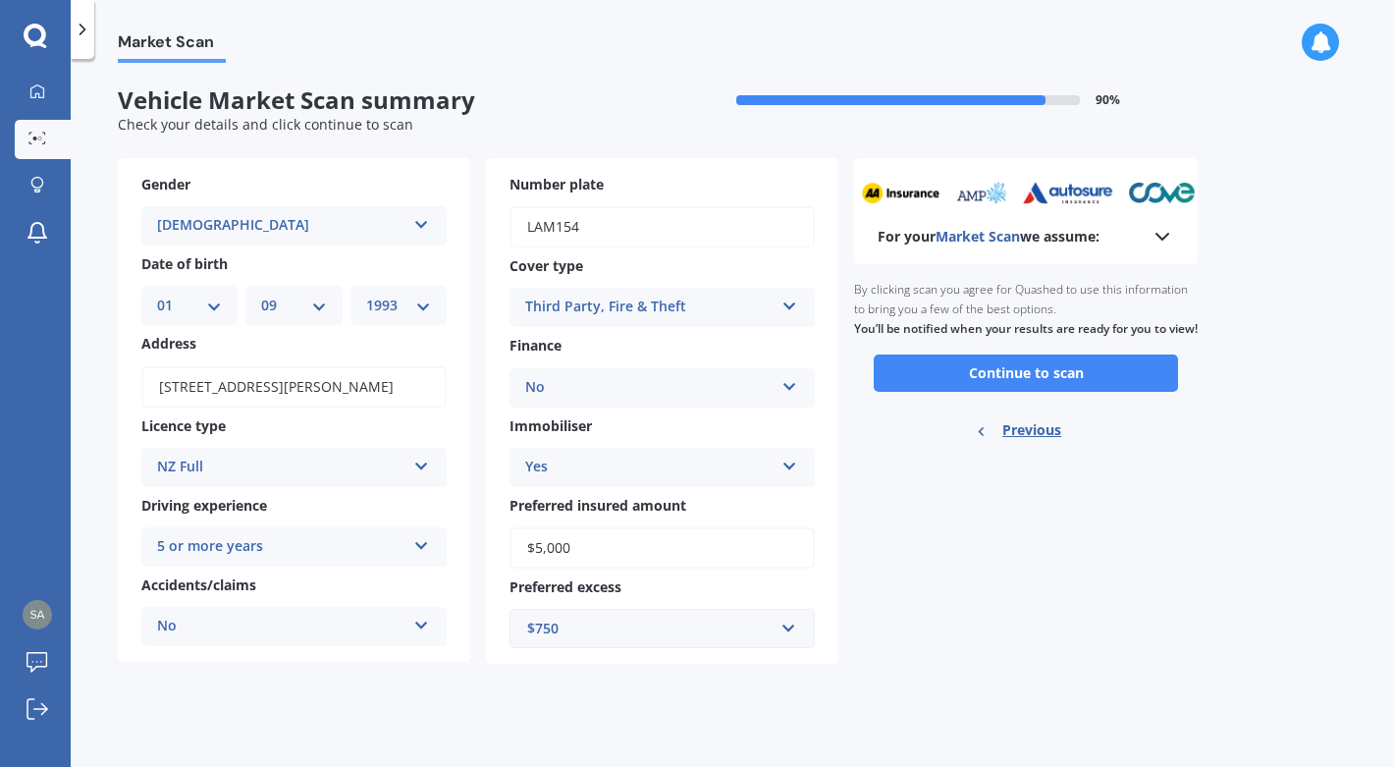
scroll to position [0, 0]
click at [1112, 392] on button "Continue to scan" at bounding box center [1026, 372] width 304 height 37
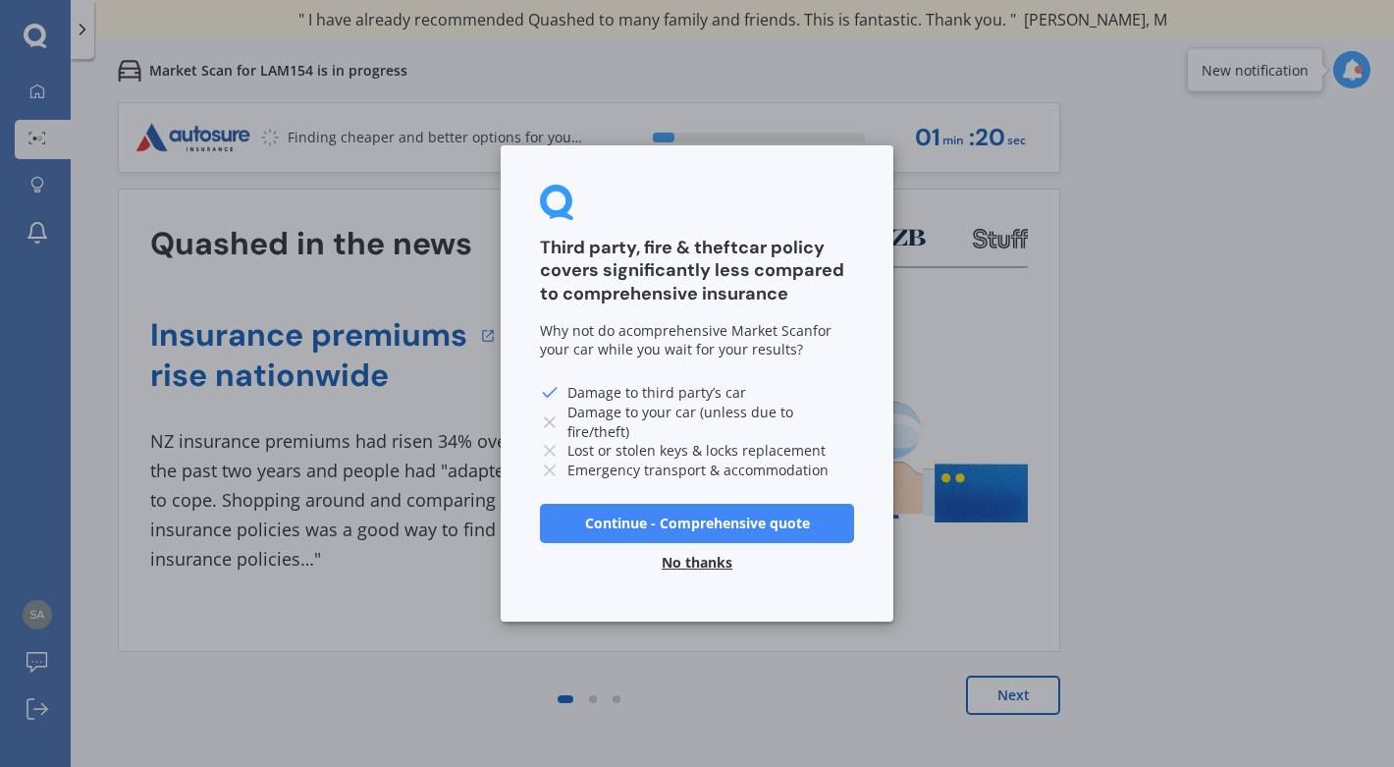
click at [711, 557] on button "No thanks" at bounding box center [697, 562] width 94 height 39
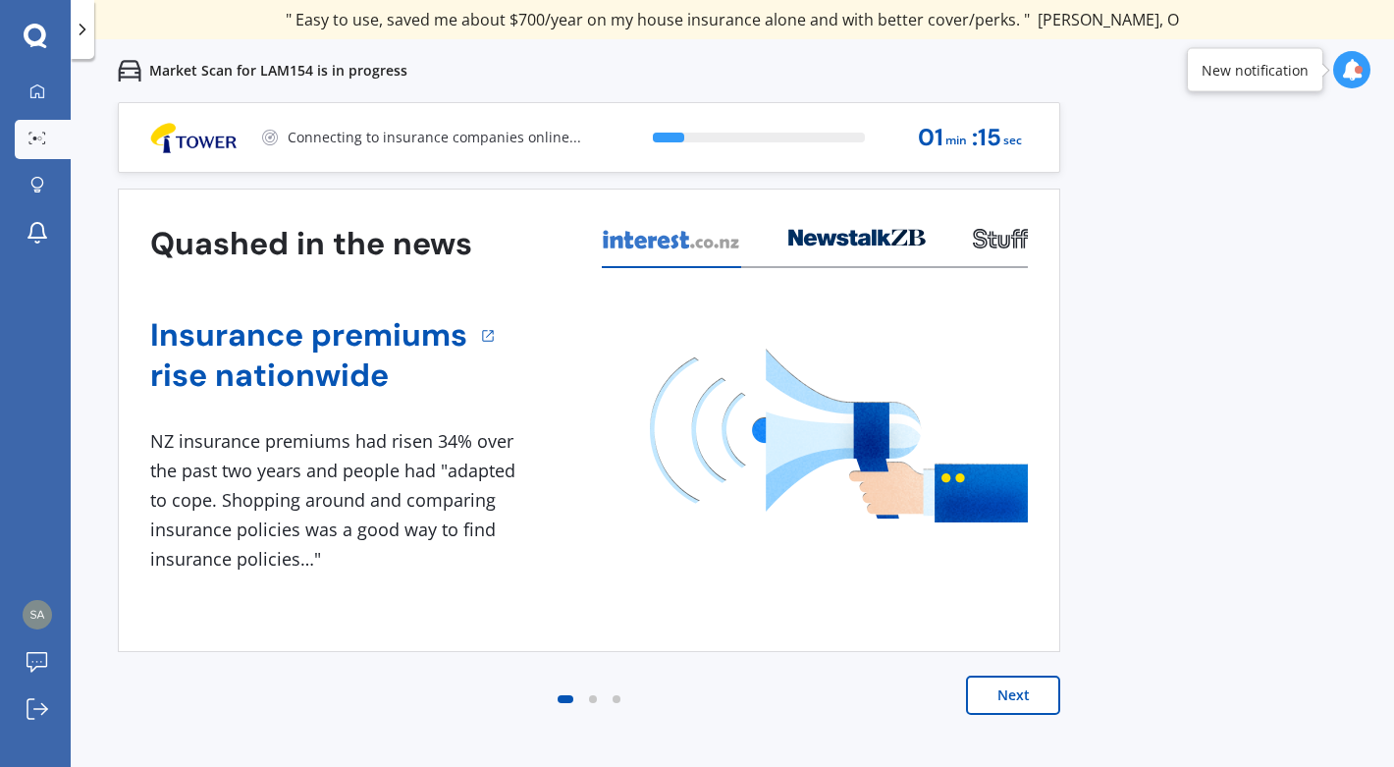
click at [1028, 692] on button "Next" at bounding box center [1013, 695] width 94 height 39
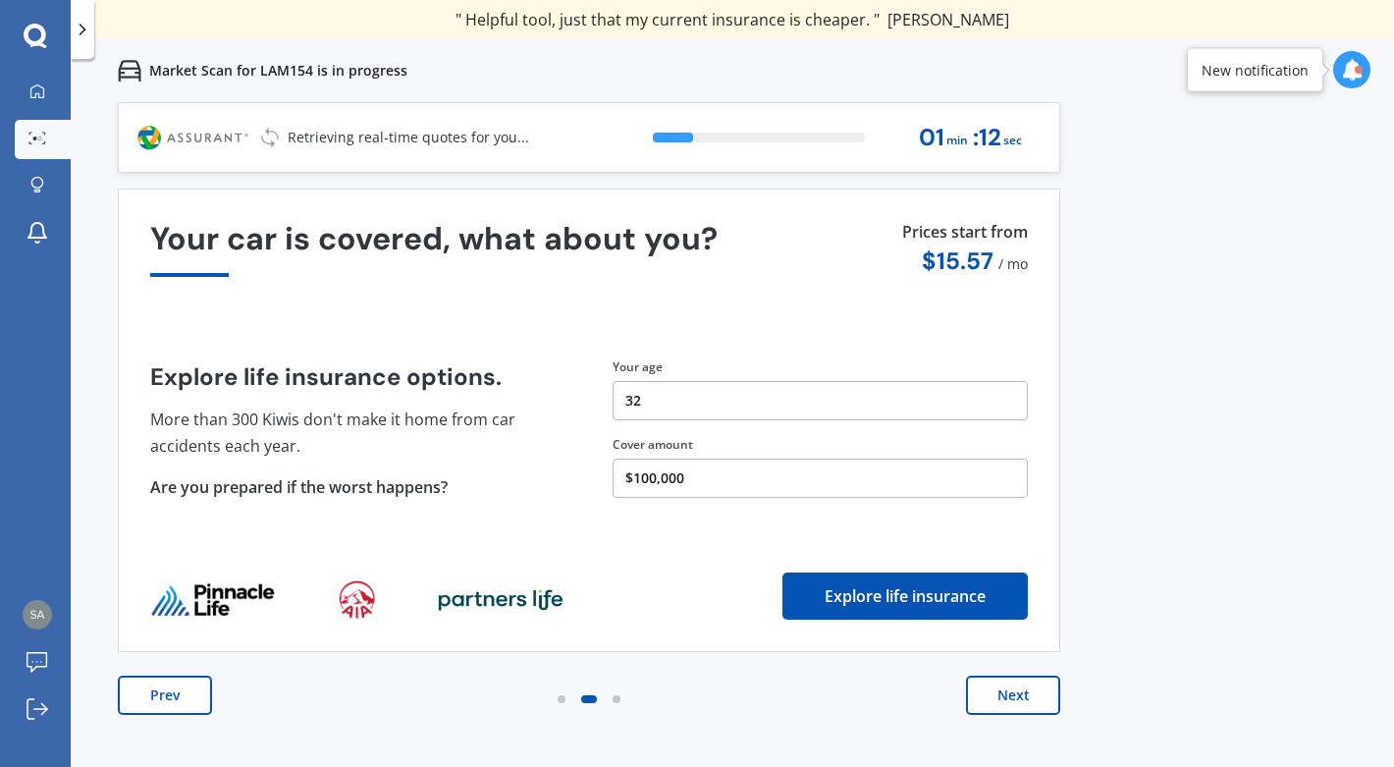
click at [1028, 692] on button "Next" at bounding box center [1013, 695] width 94 height 39
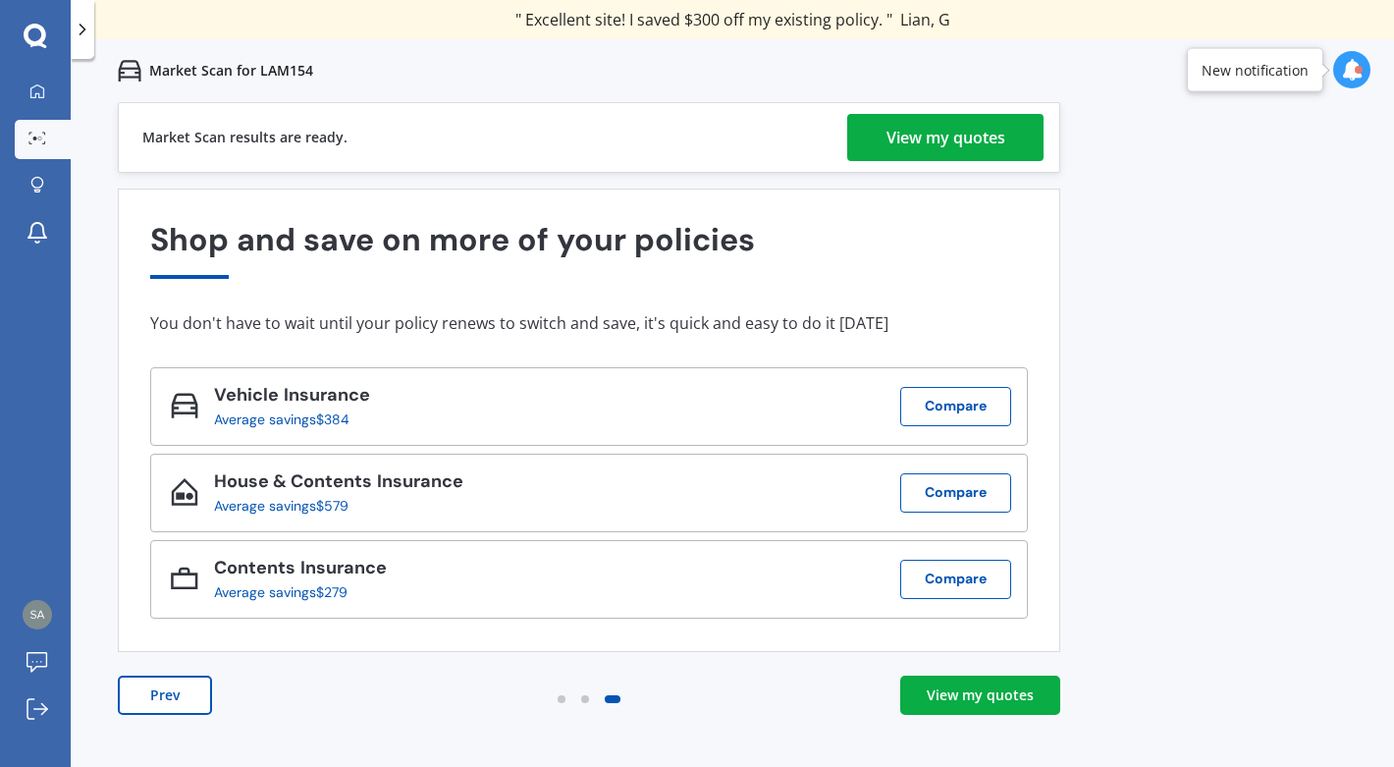
click at [907, 146] on div "View my quotes" at bounding box center [946, 137] width 119 height 47
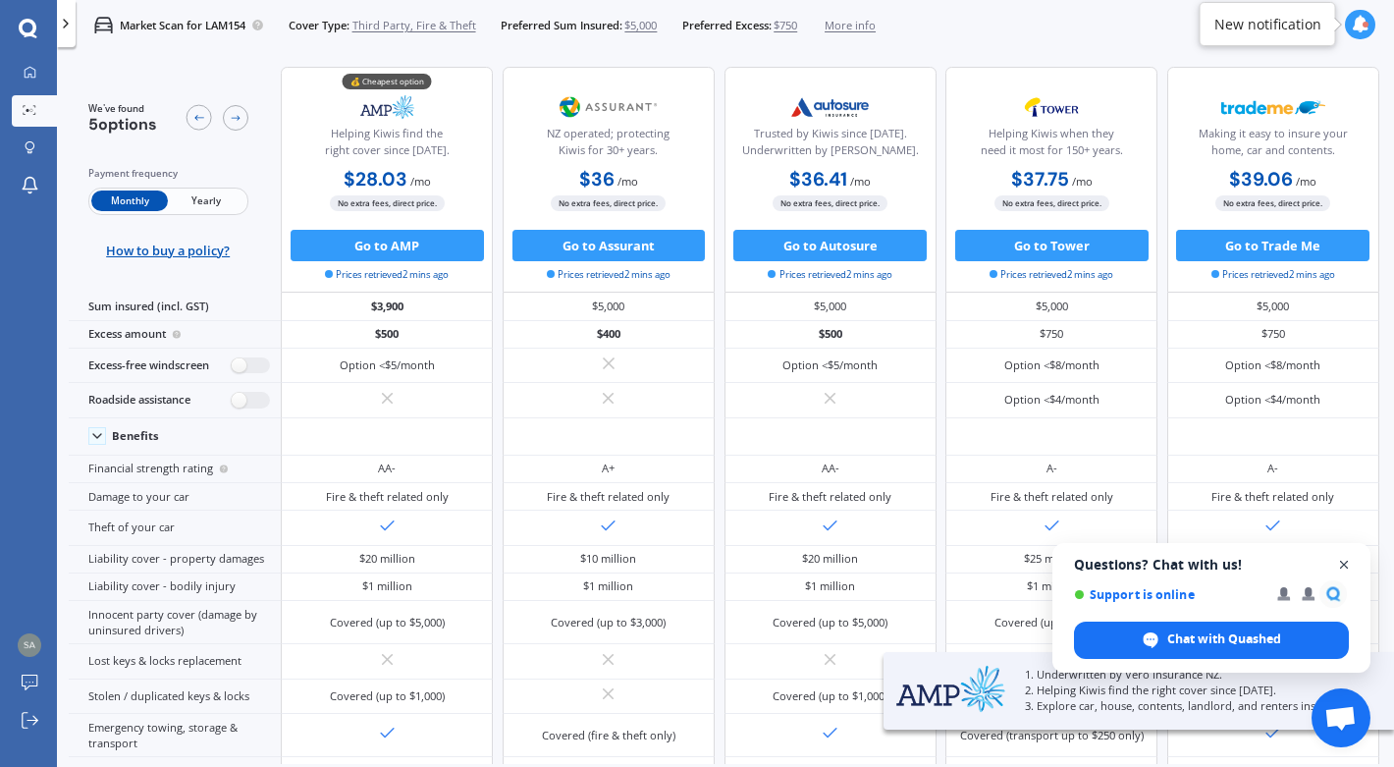
click at [1344, 565] on span "Close chat" at bounding box center [1344, 565] width 25 height 25
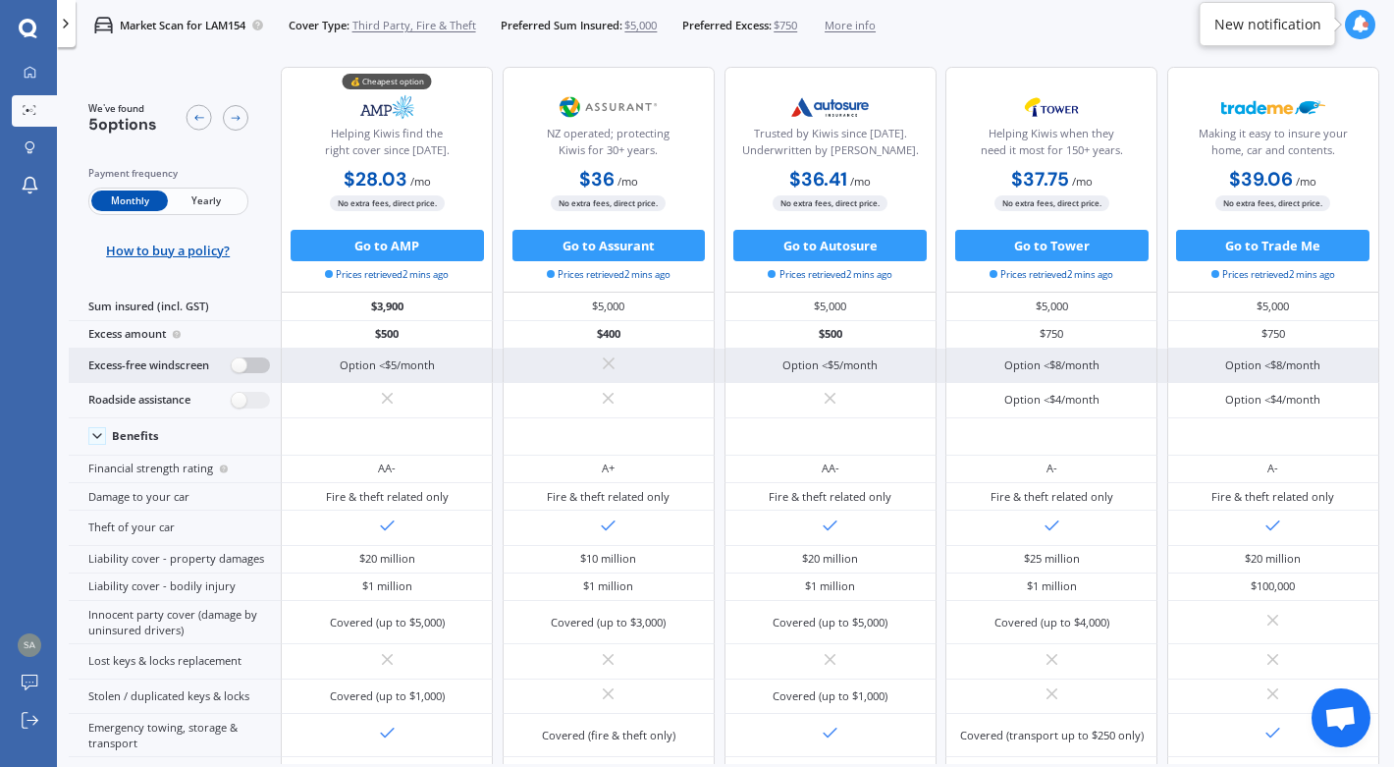
click at [245, 369] on label at bounding box center [251, 365] width 38 height 17
radio input "true"
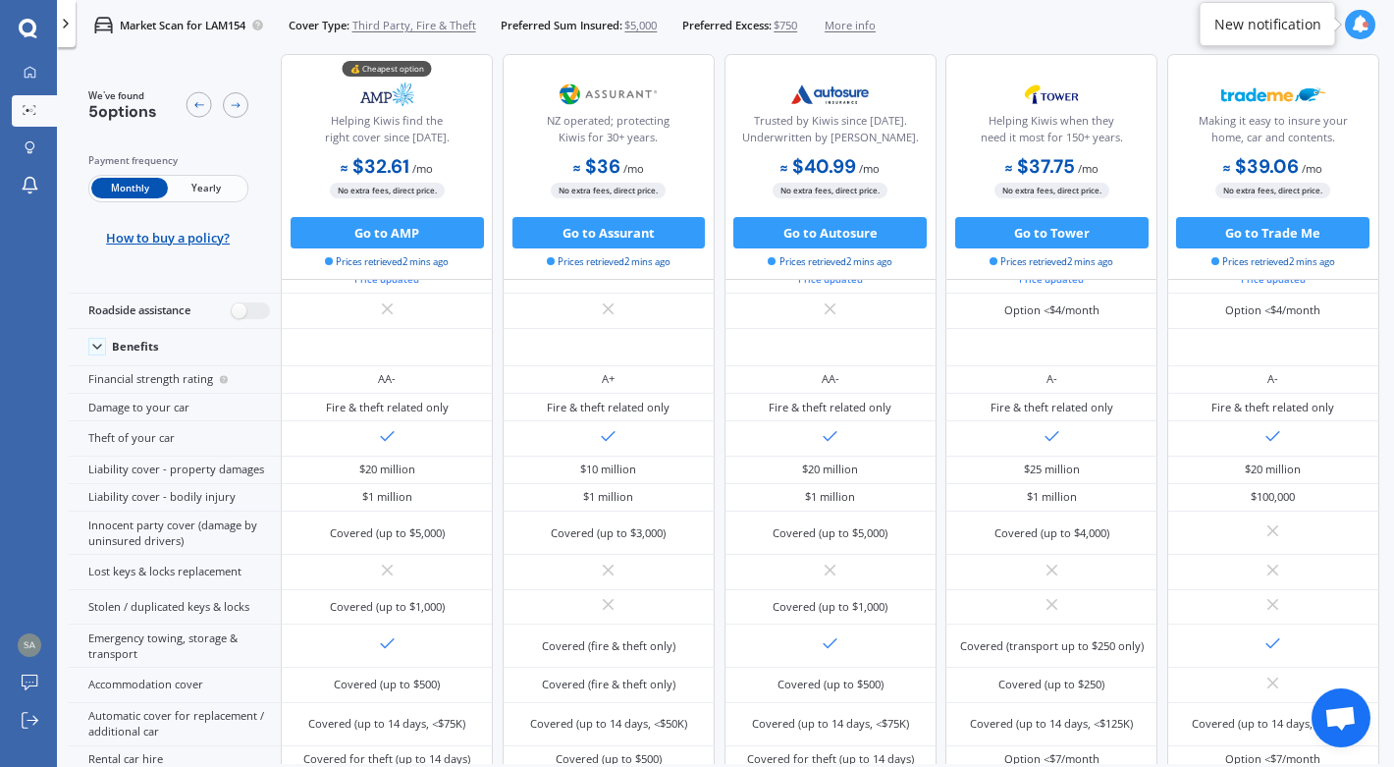
scroll to position [134, 0]
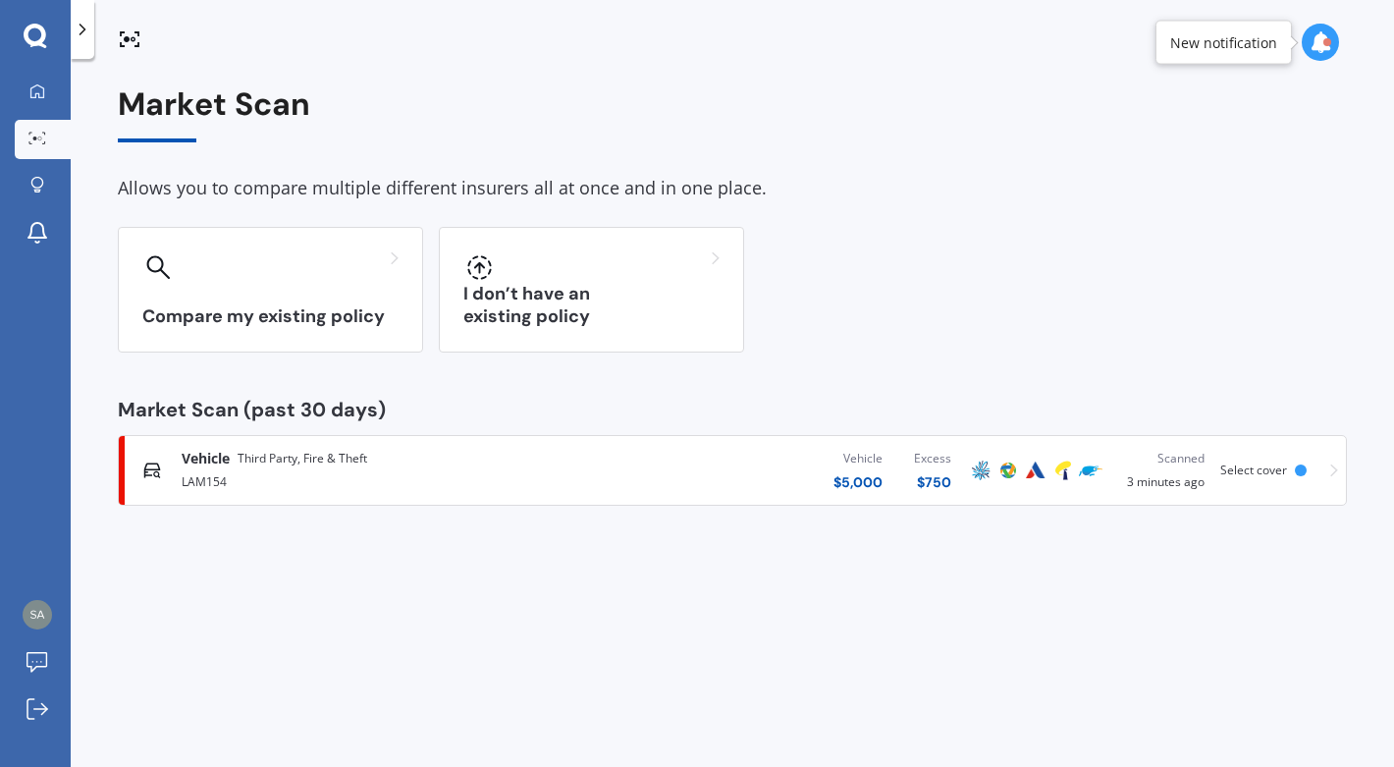
click at [693, 467] on div "Vehicle $ 5,000 Excess $ 750" at bounding box center [761, 470] width 412 height 59
